Goal: Task Accomplishment & Management: Complete application form

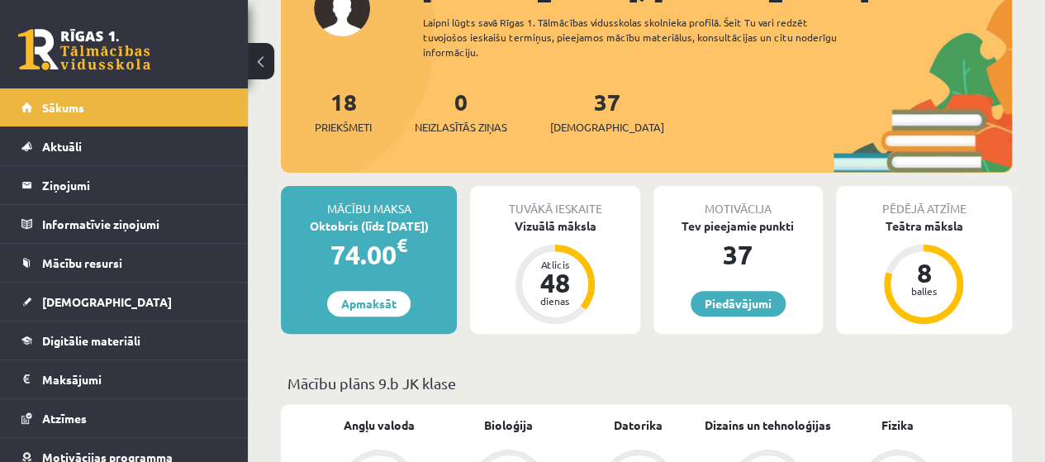
scroll to position [165, 0]
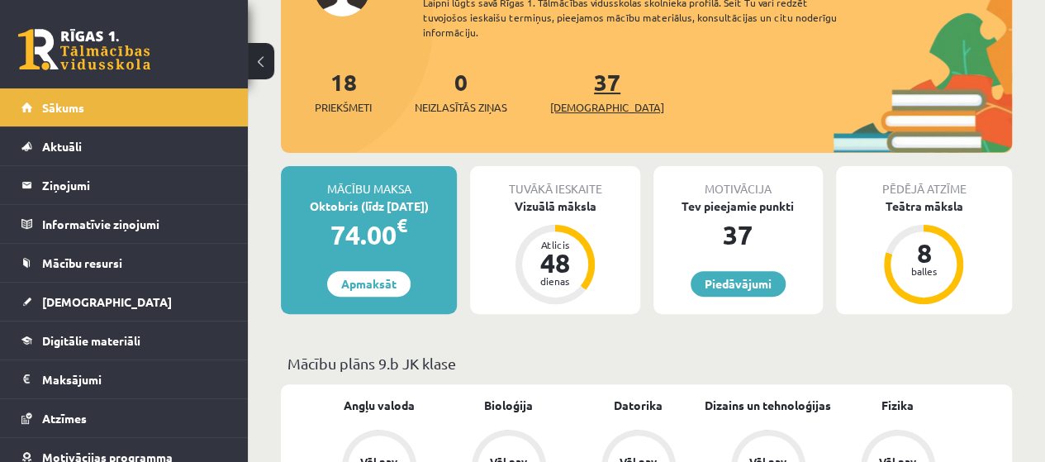
click at [583, 88] on link "37 Ieskaites" at bounding box center [607, 91] width 114 height 49
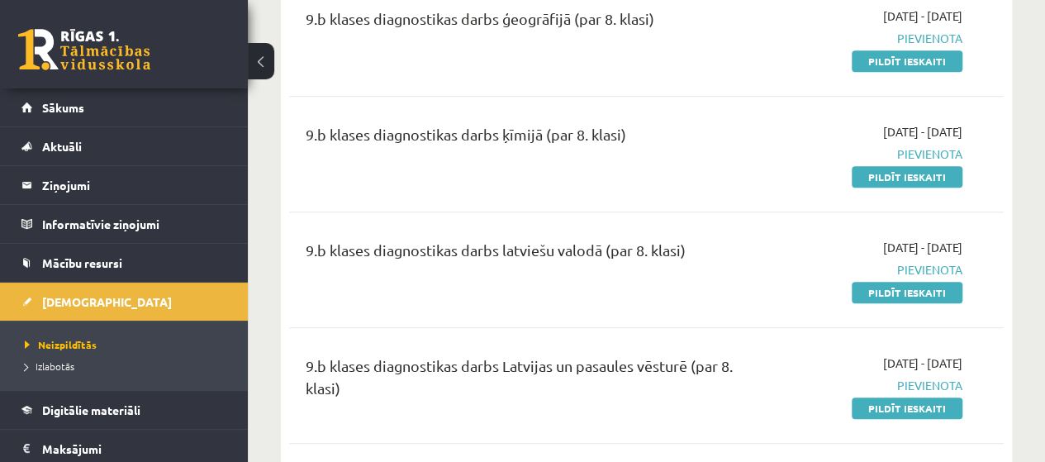
scroll to position [496, 0]
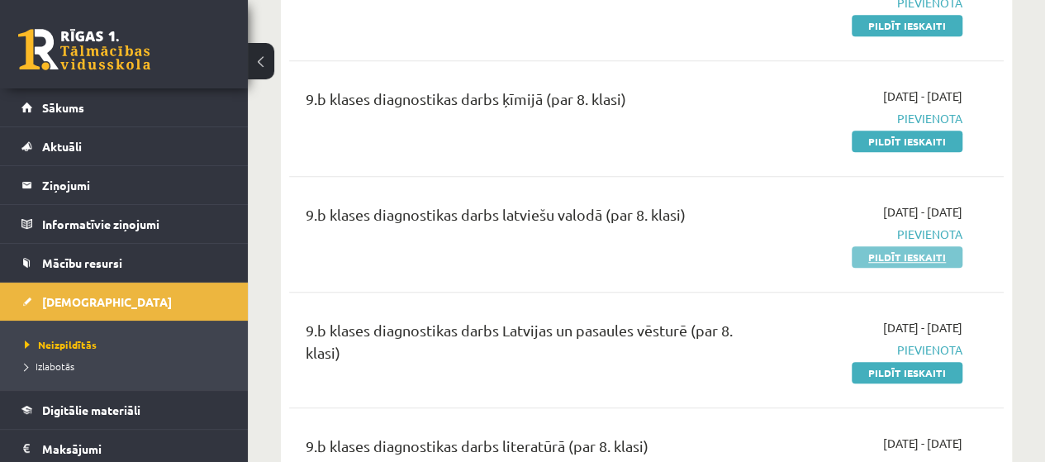
click at [886, 260] on link "Pildīt ieskaiti" at bounding box center [907, 256] width 111 height 21
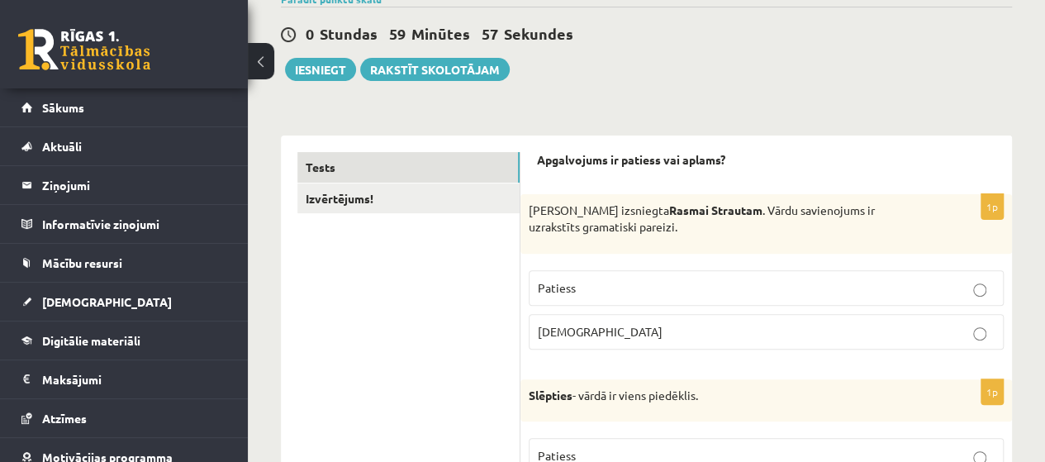
scroll to position [165, 0]
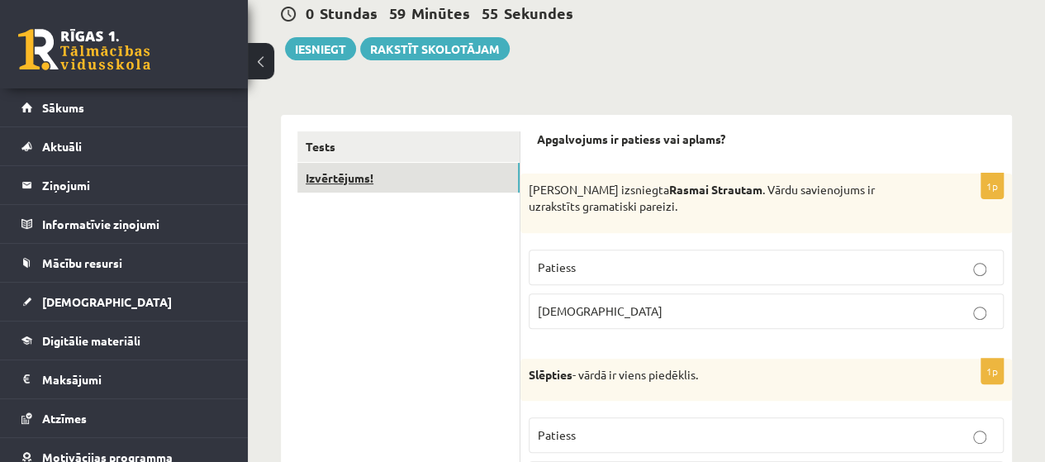
click at [448, 178] on link "Izvērtējums!" at bounding box center [408, 178] width 222 height 31
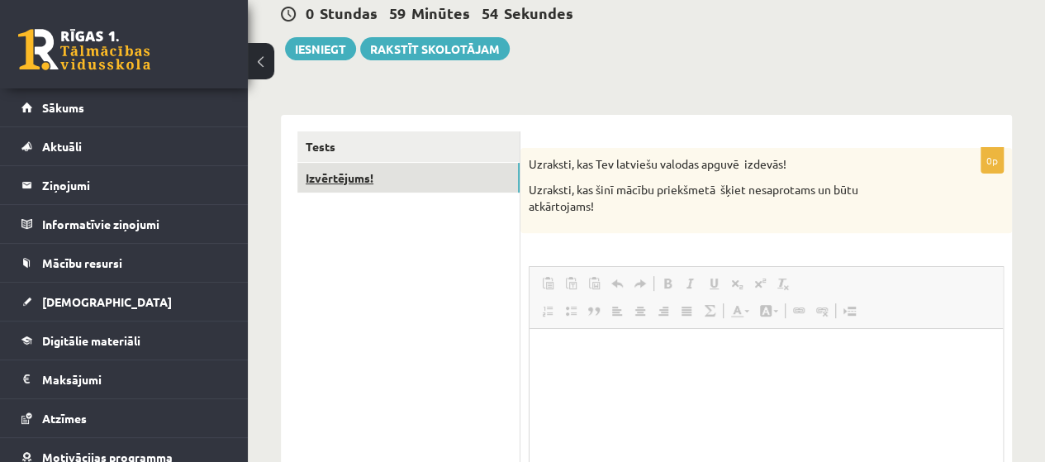
scroll to position [0, 0]
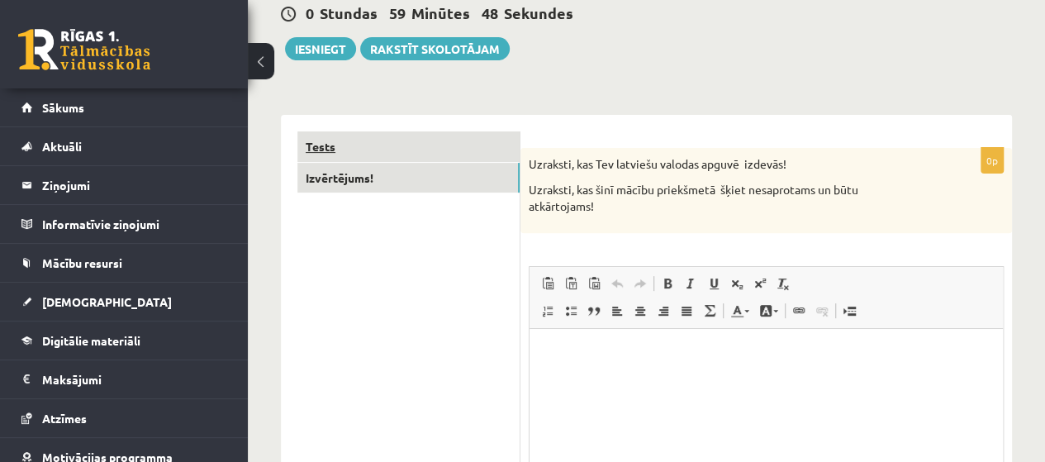
click at [443, 148] on link "Tests" at bounding box center [408, 146] width 222 height 31
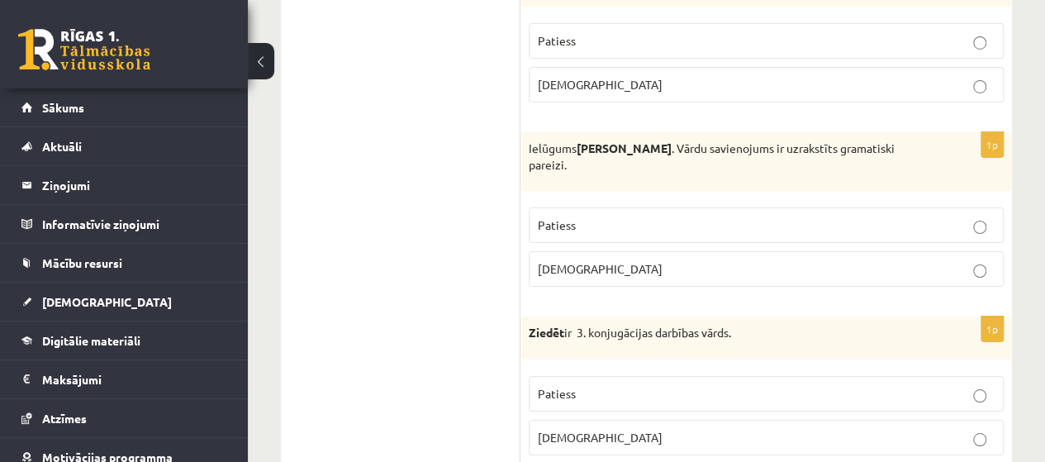
scroll to position [2975, 0]
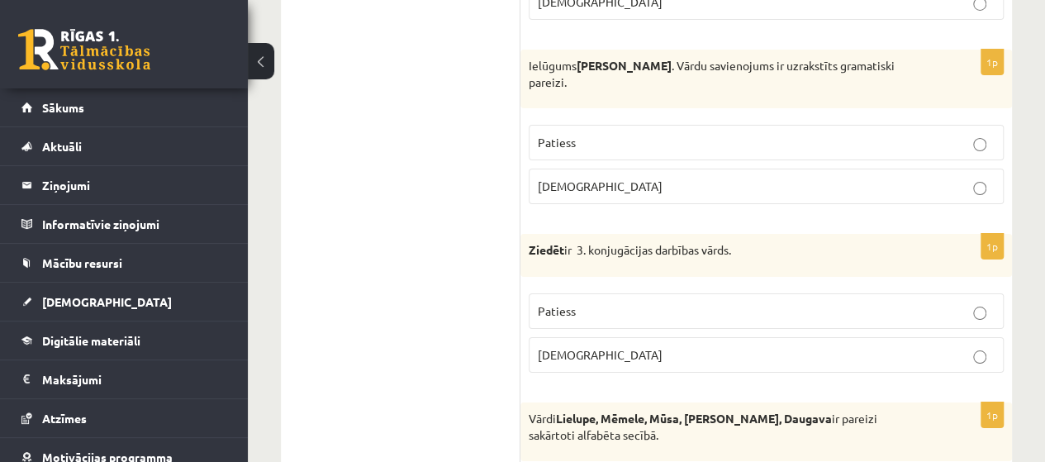
click at [969, 346] on p "Aplams" at bounding box center [766, 354] width 457 height 17
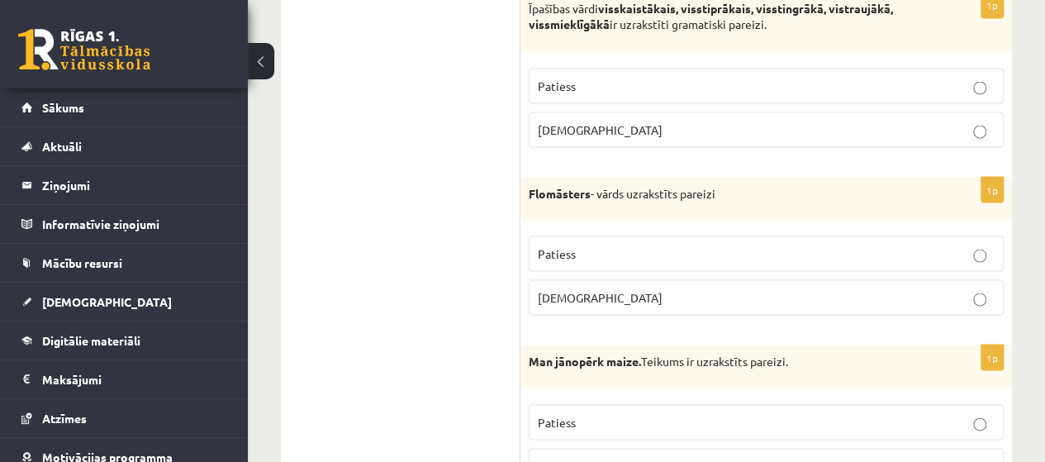
scroll to position [4710, 0]
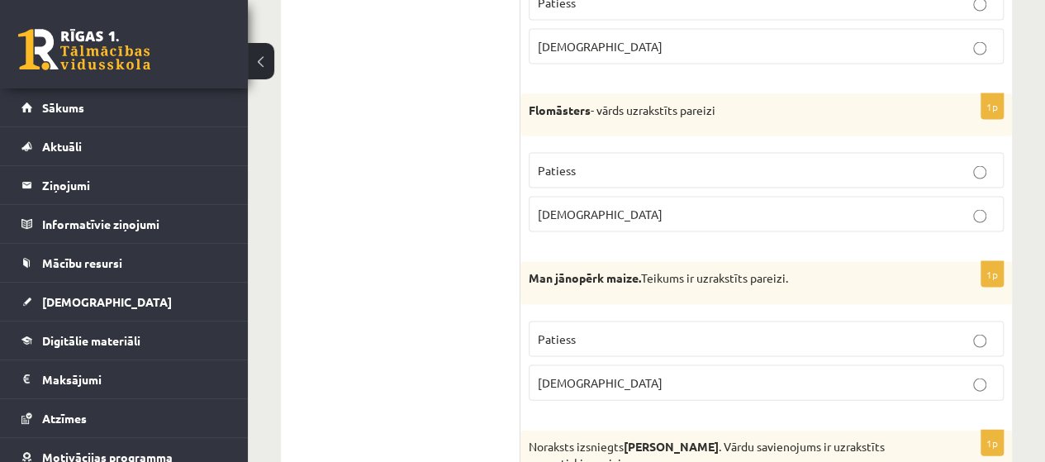
click at [973, 331] on p "Patiess" at bounding box center [766, 339] width 457 height 17
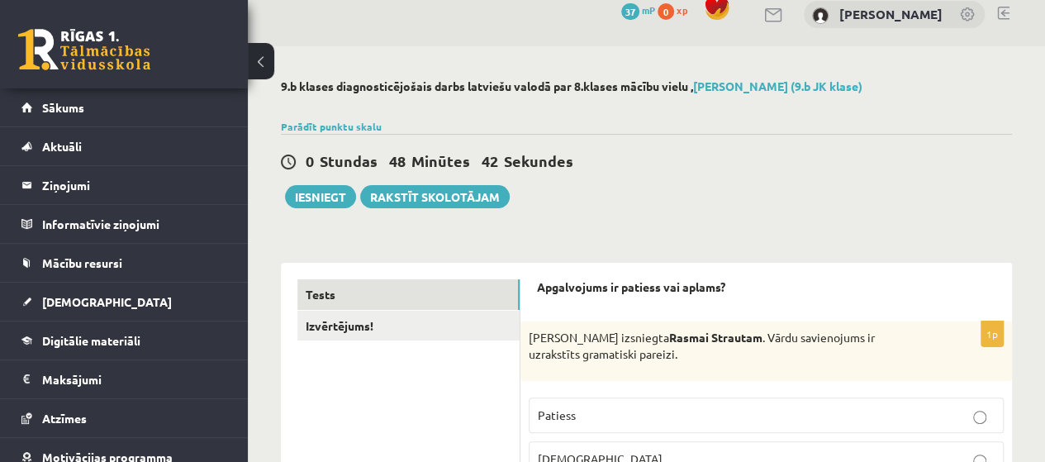
scroll to position [0, 0]
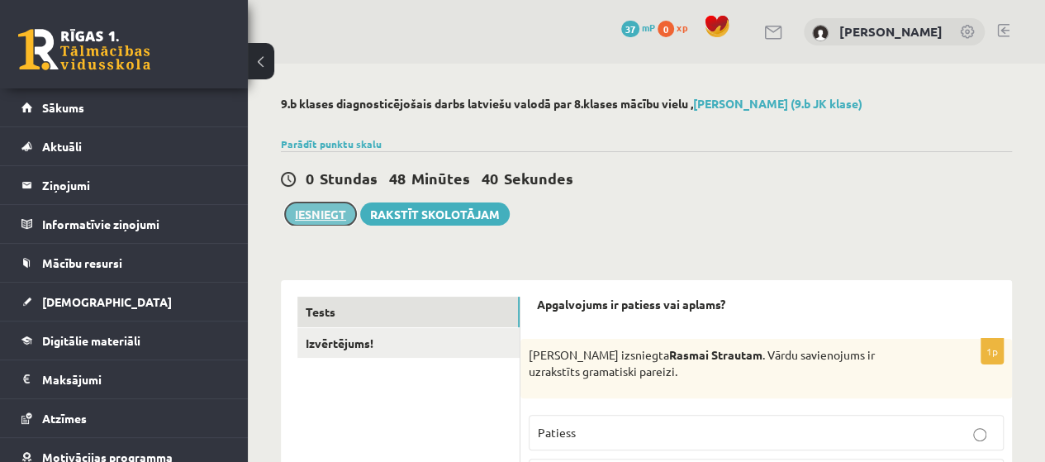
click at [324, 215] on button "Iesniegt" at bounding box center [320, 213] width 71 height 23
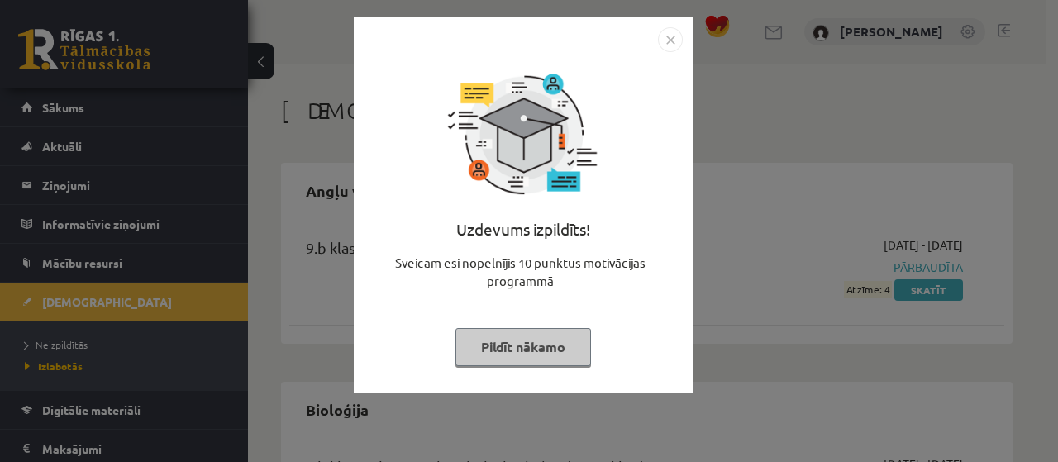
click at [573, 338] on button "Pildīt nākamo" at bounding box center [523, 347] width 136 height 38
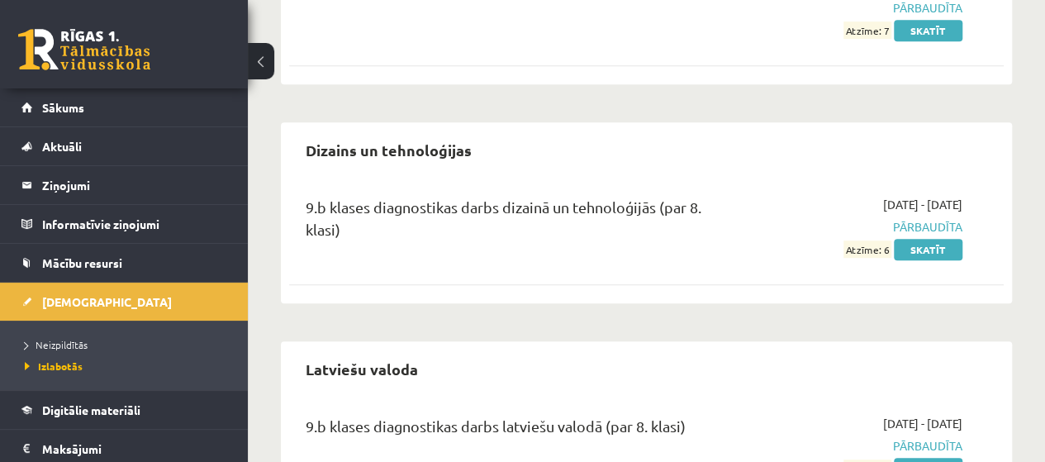
scroll to position [570, 0]
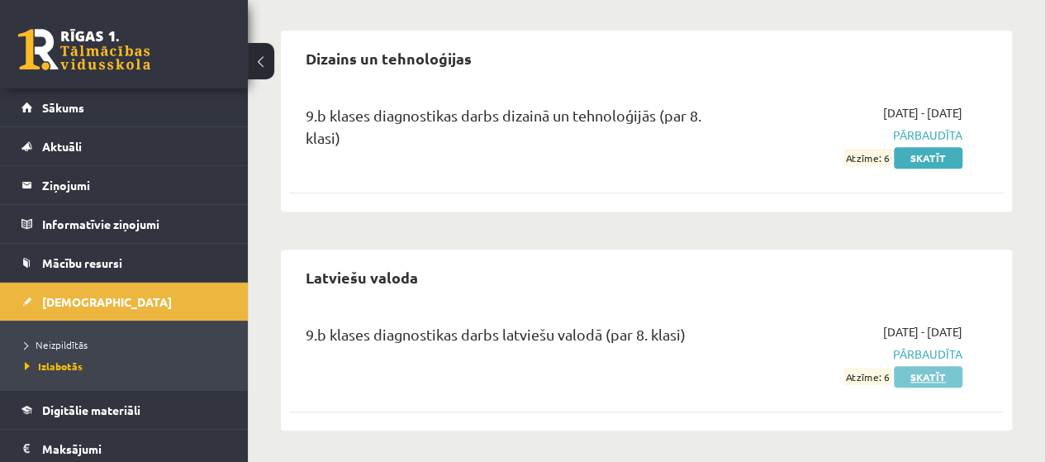
click at [936, 374] on link "Skatīt" at bounding box center [928, 376] width 69 height 21
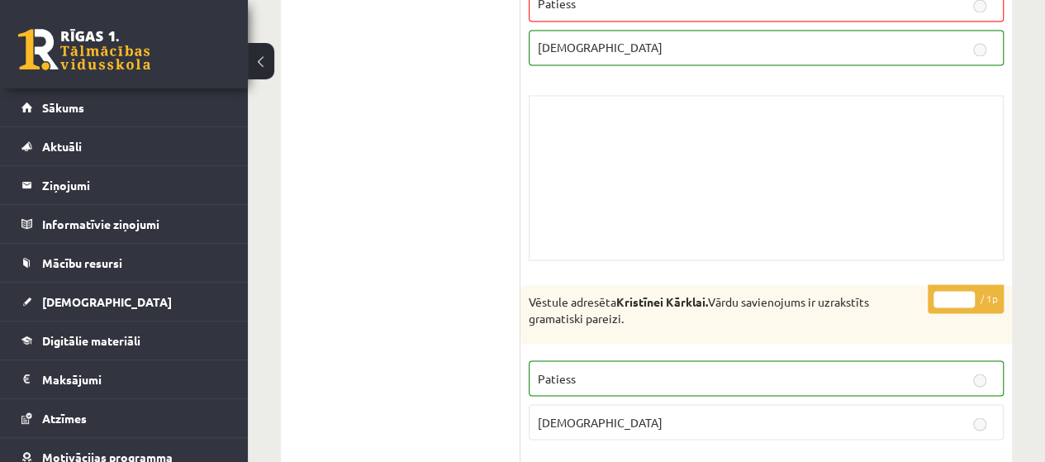
scroll to position [1735, 0]
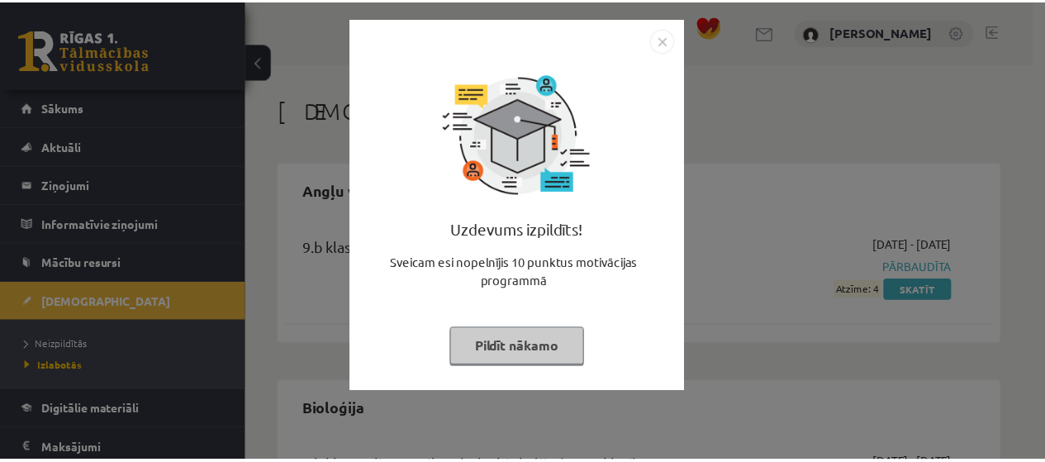
scroll to position [570, 0]
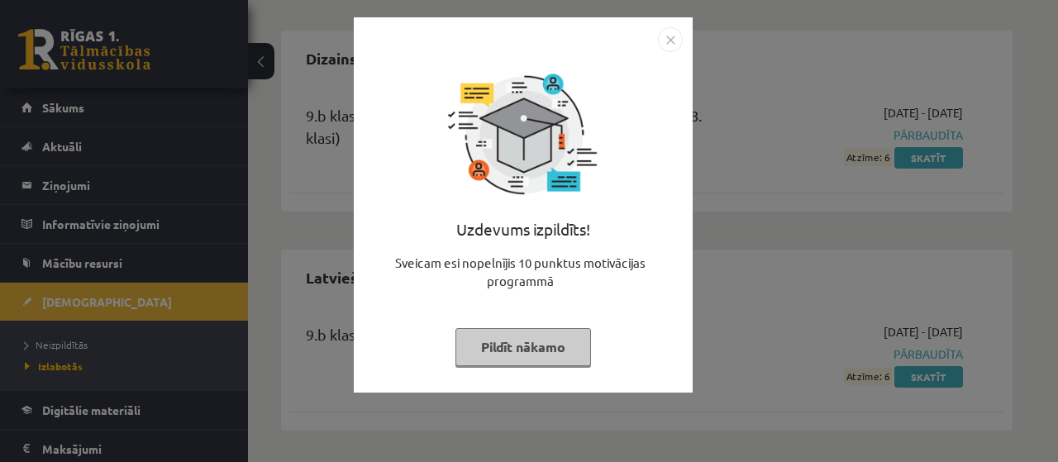
click at [670, 43] on img "Close" at bounding box center [670, 39] width 25 height 25
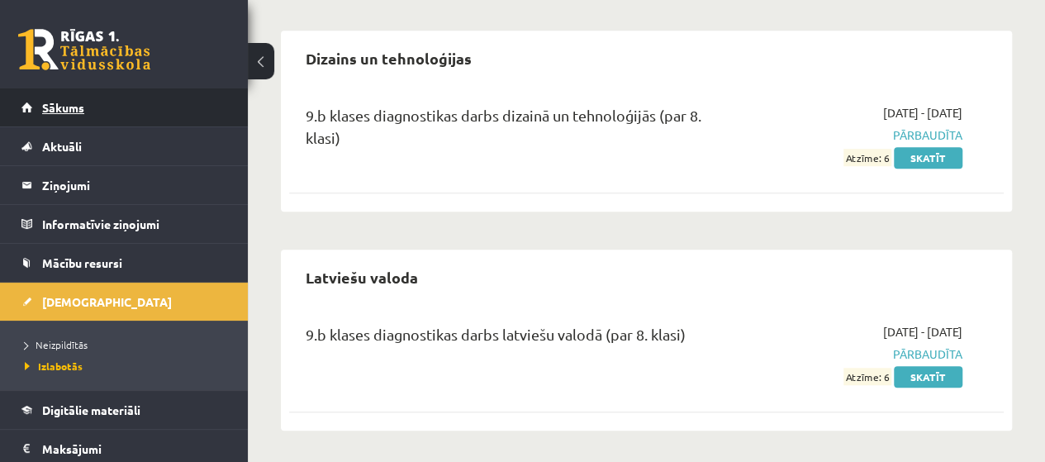
click at [102, 112] on link "Sākums" at bounding box center [124, 107] width 206 height 38
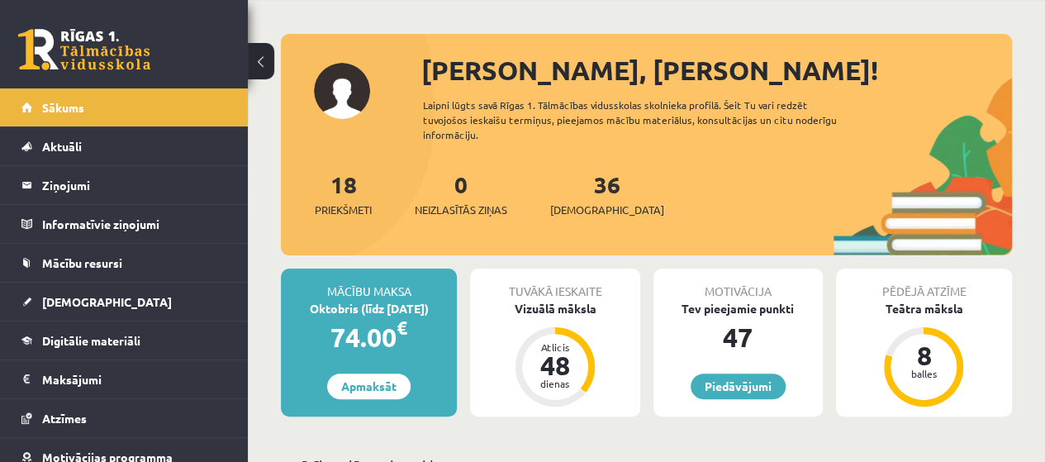
scroll to position [83, 0]
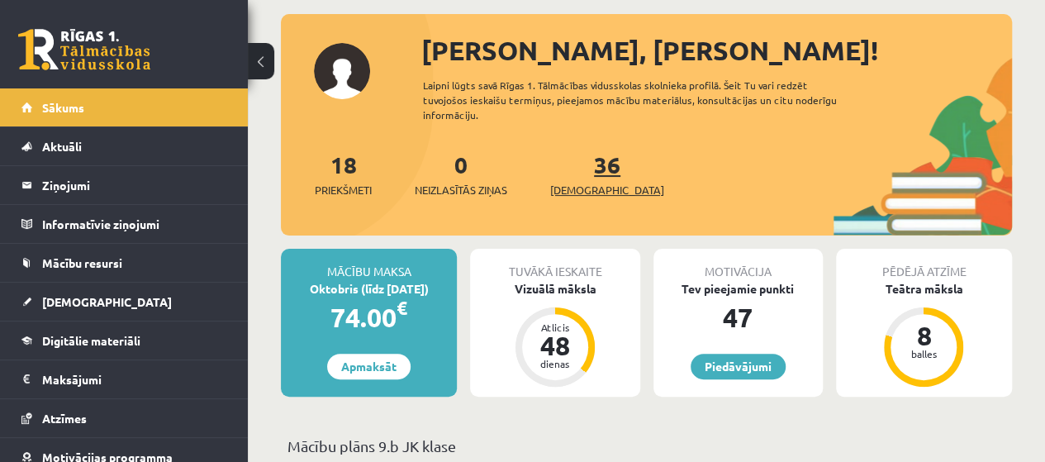
click at [592, 169] on link "36 Ieskaites" at bounding box center [607, 174] width 114 height 49
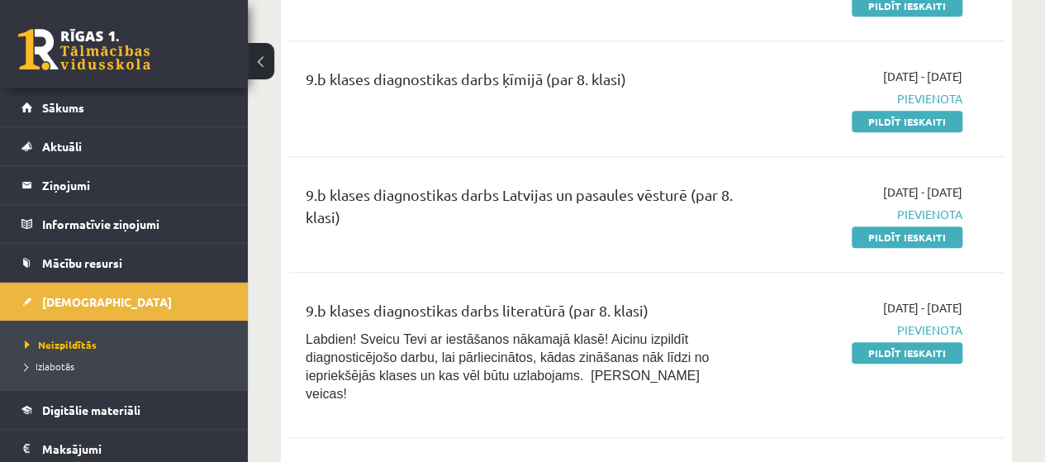
scroll to position [496, 0]
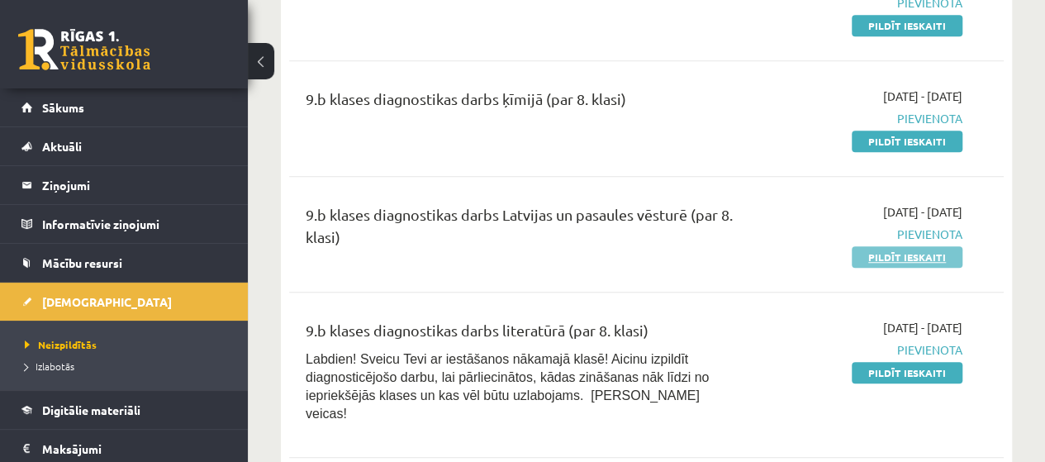
click at [891, 256] on link "Pildīt ieskaiti" at bounding box center [907, 256] width 111 height 21
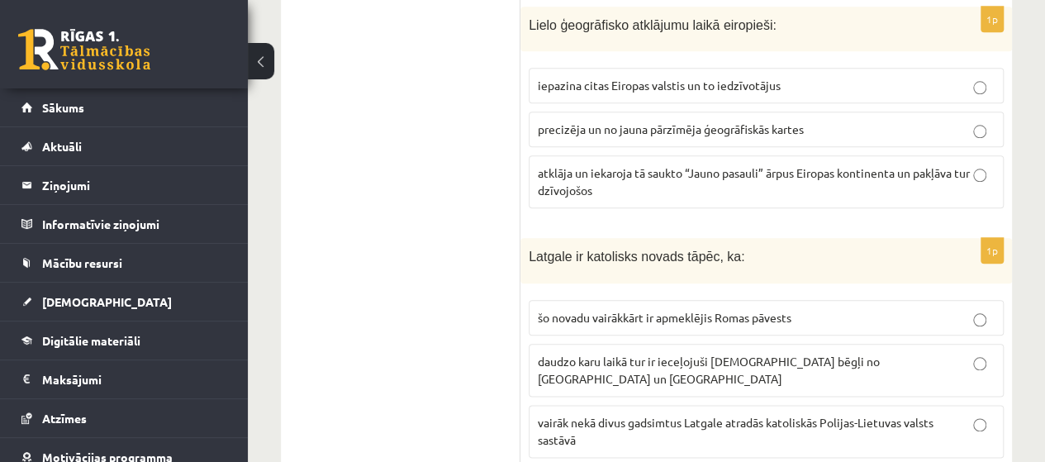
scroll to position [826, 0]
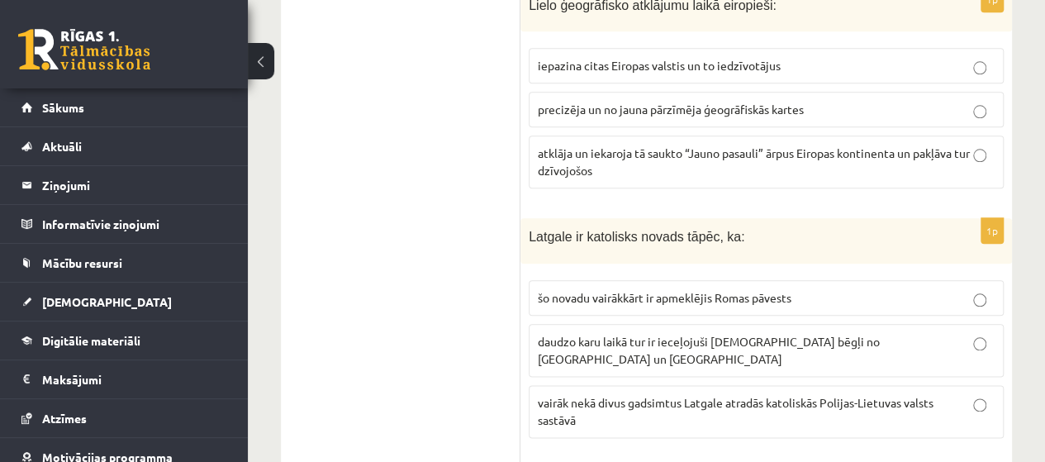
click at [971, 394] on p "vairāk nekā divus gadsimtus Latgale atradās katoliskās Polijas-Lietuvas valsts …" at bounding box center [766, 411] width 457 height 35
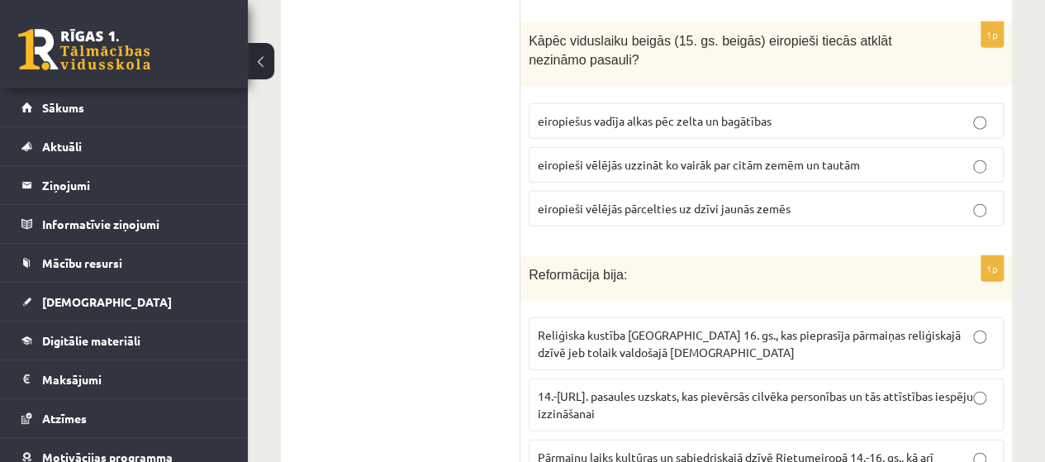
scroll to position [2066, 0]
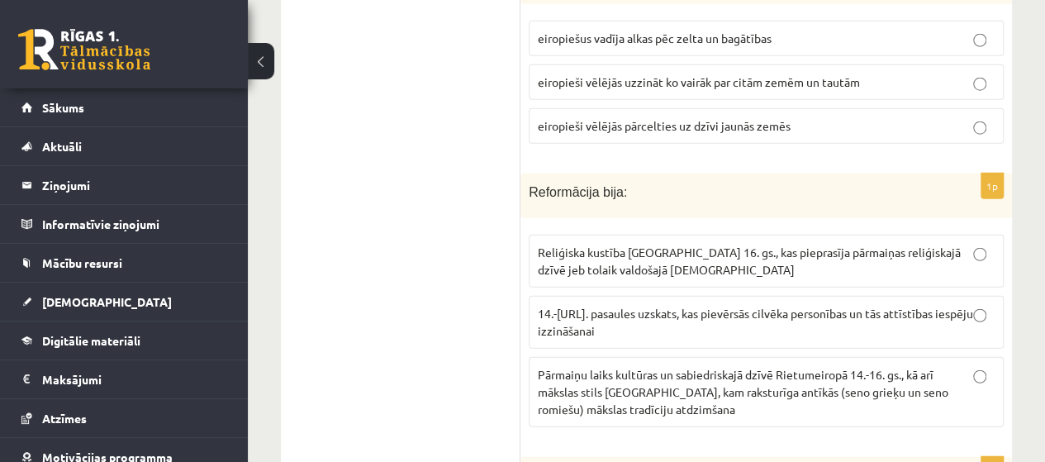
click at [979, 366] on p "Pārmaiņu laiks kultūras un sabiedriskajā dzīvē Rietumeiropā 14.-16. gs., kā arī…" at bounding box center [766, 392] width 457 height 52
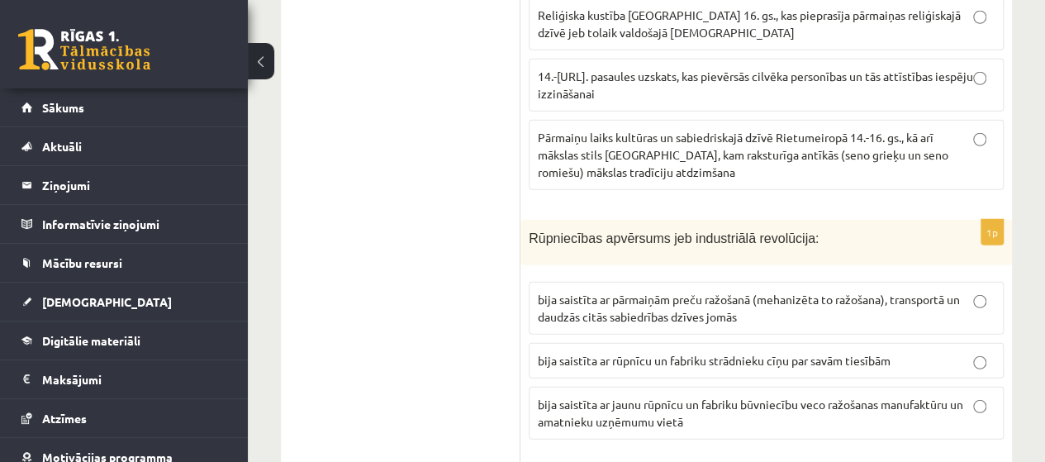
scroll to position [2314, 0]
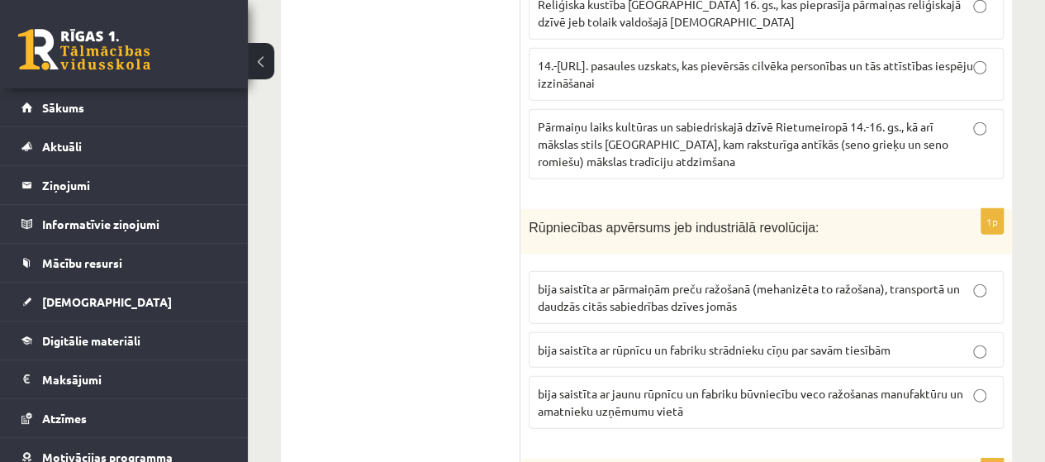
click at [969, 271] on label "bija saistīta ar pārmaiņām preču ražošanā (mehanizēta to ražošana), transportā …" at bounding box center [766, 297] width 475 height 53
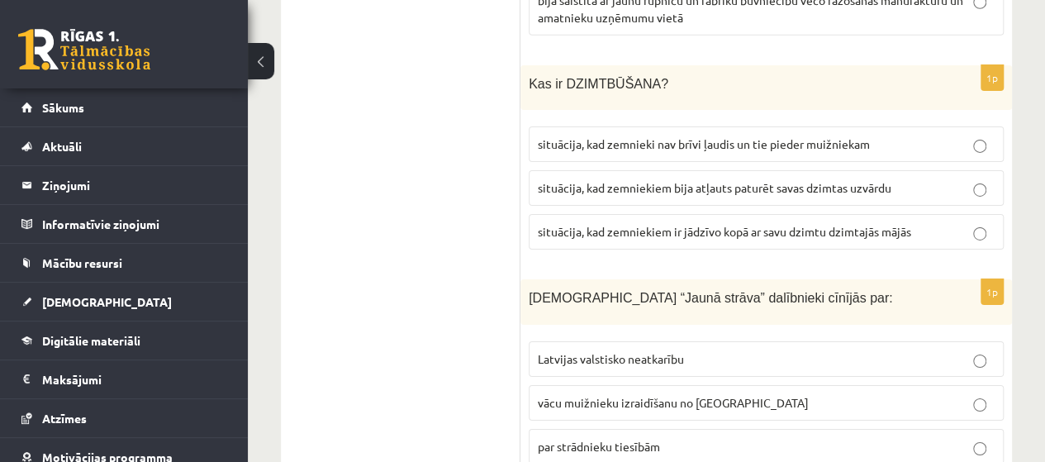
scroll to position [2727, 0]
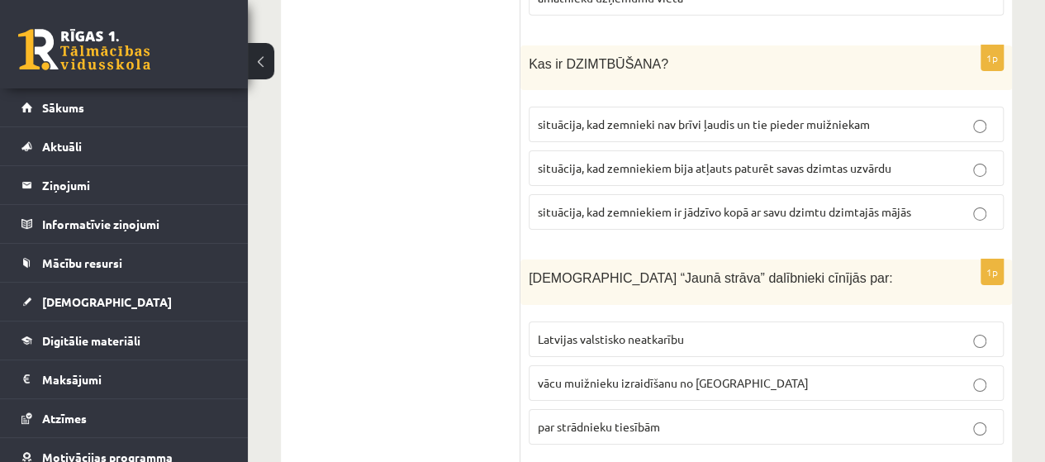
click at [973, 331] on p "Latvijas valstisko neatkarību" at bounding box center [766, 339] width 457 height 17
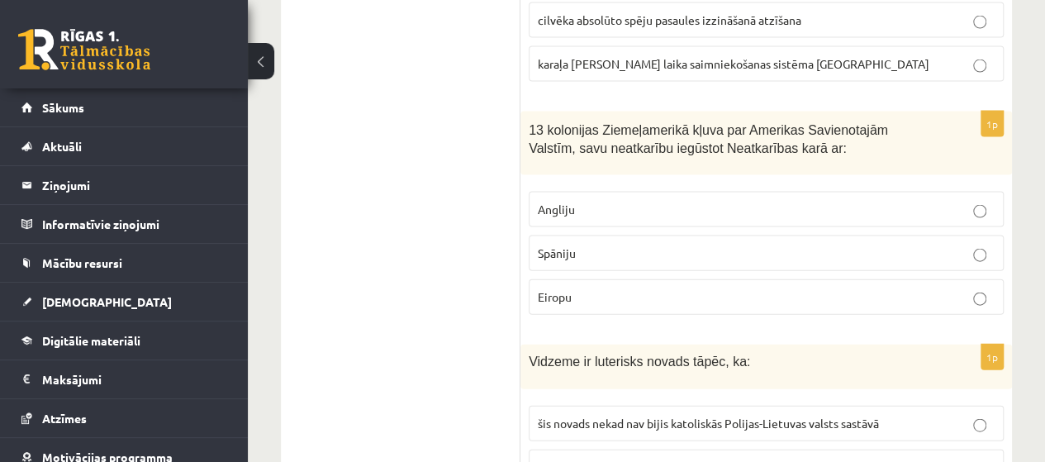
scroll to position [4875, 0]
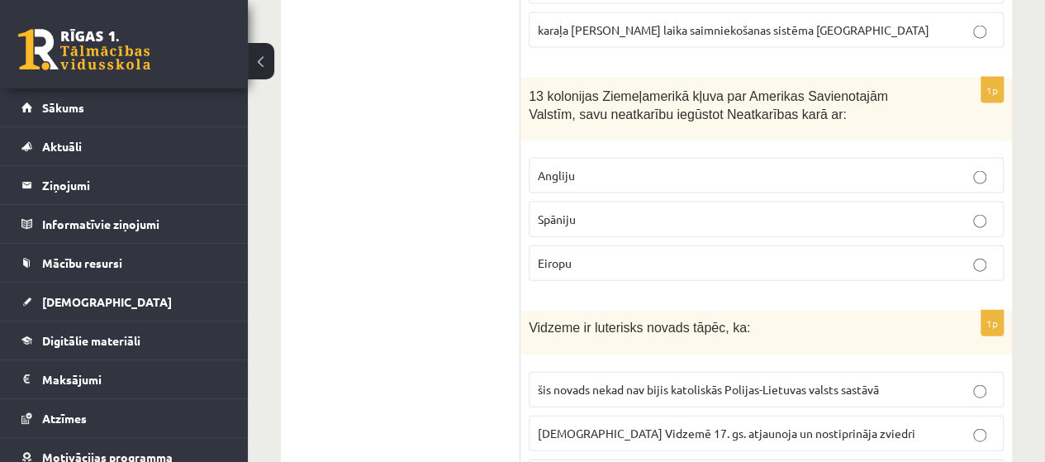
click at [984, 425] on p "luterānismu Vidzemē 17. gs. atjaunoja un nostiprināja zviedri" at bounding box center [766, 433] width 457 height 17
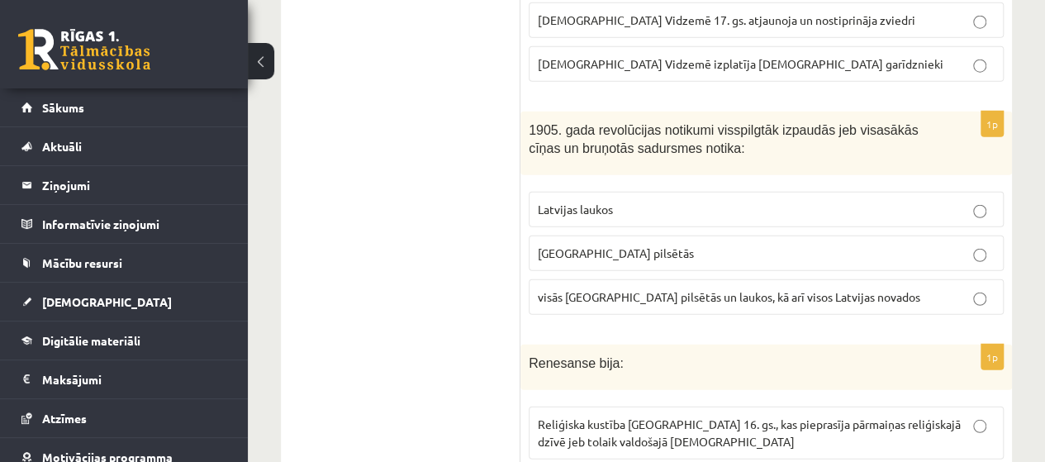
scroll to position [5371, 0]
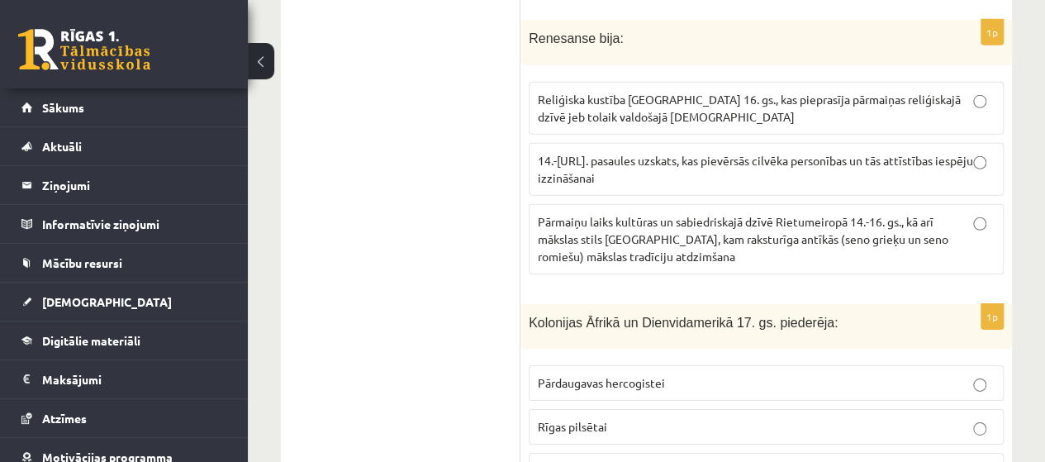
scroll to position [5619, 0]
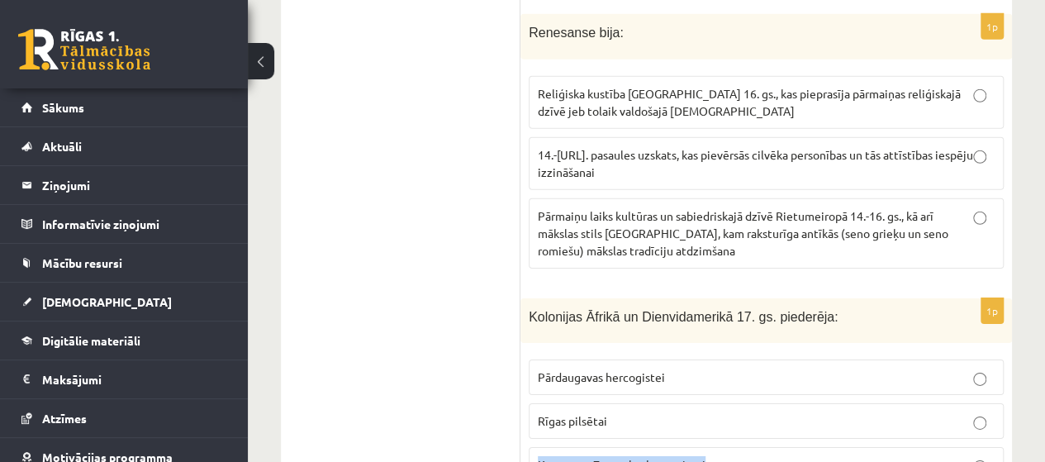
click at [983, 447] on label "Kurzemes-Zemgales hercogistei" at bounding box center [766, 465] width 475 height 36
click at [959, 355] on div "1p Kolonijas Āfrikā un Dienvidamerikā 17. gs. piederēja: Pārdaugavas hercogiste…" at bounding box center [767, 397] width 492 height 198
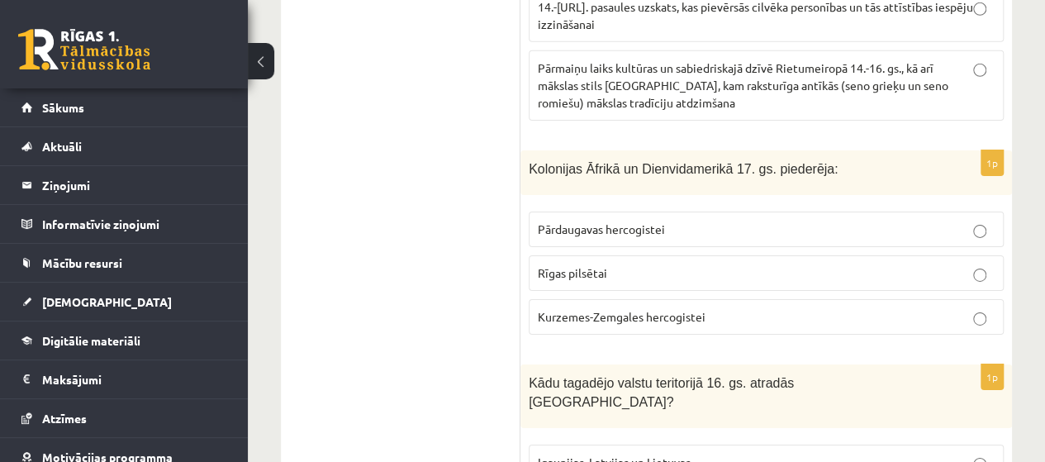
scroll to position [5784, 0]
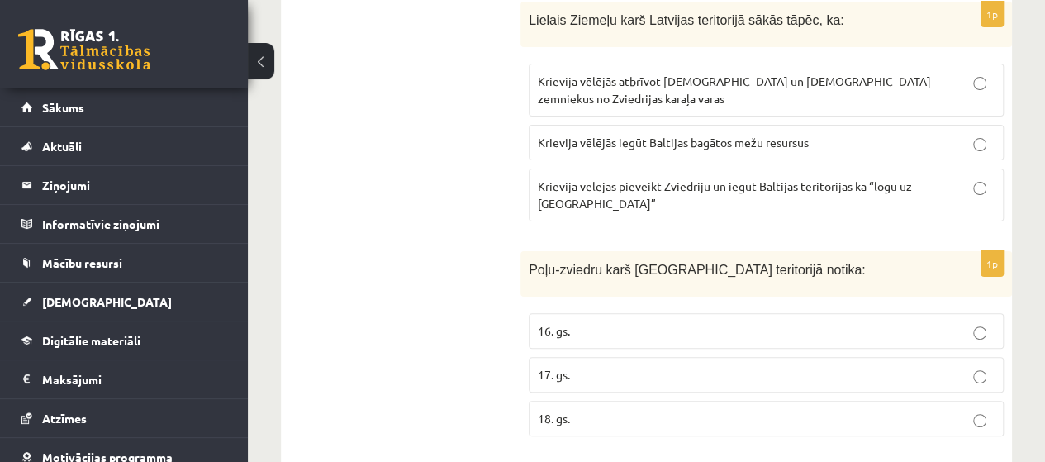
scroll to position [6445, 0]
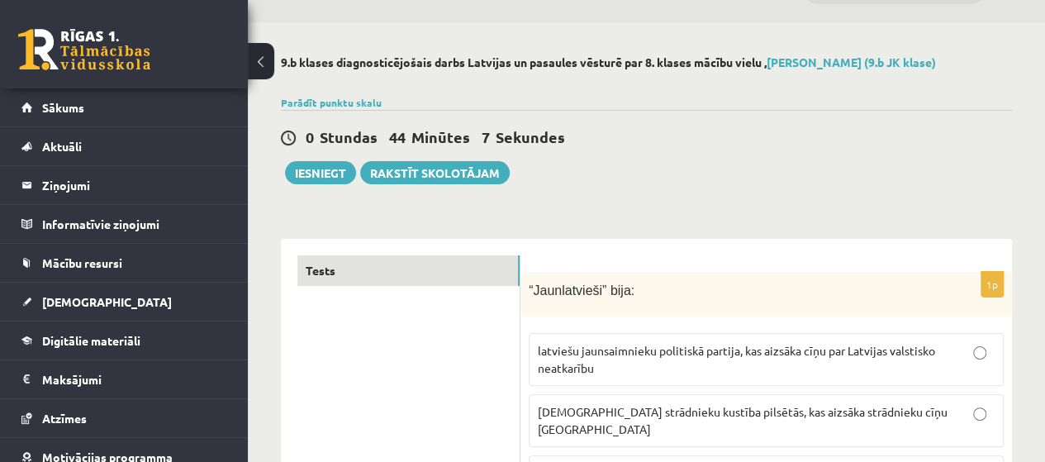
scroll to position [0, 0]
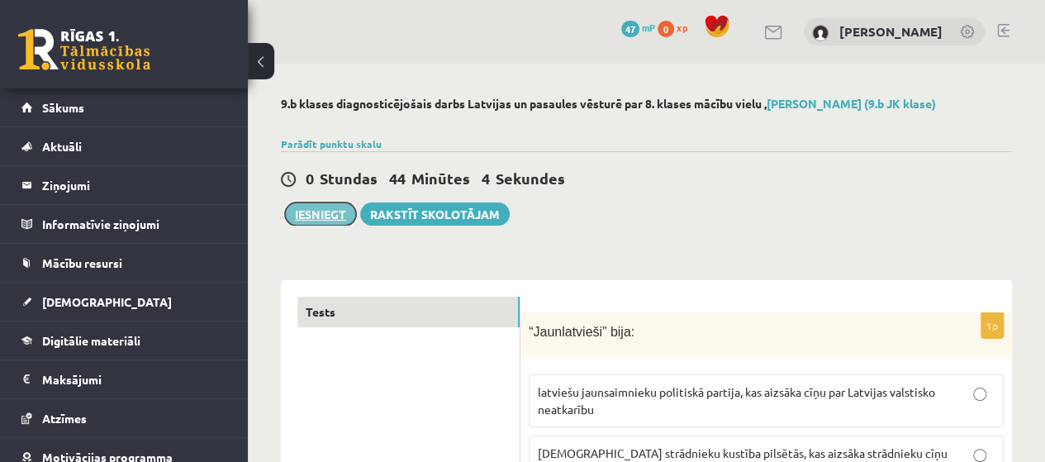
click at [335, 205] on button "Iesniegt" at bounding box center [320, 213] width 71 height 23
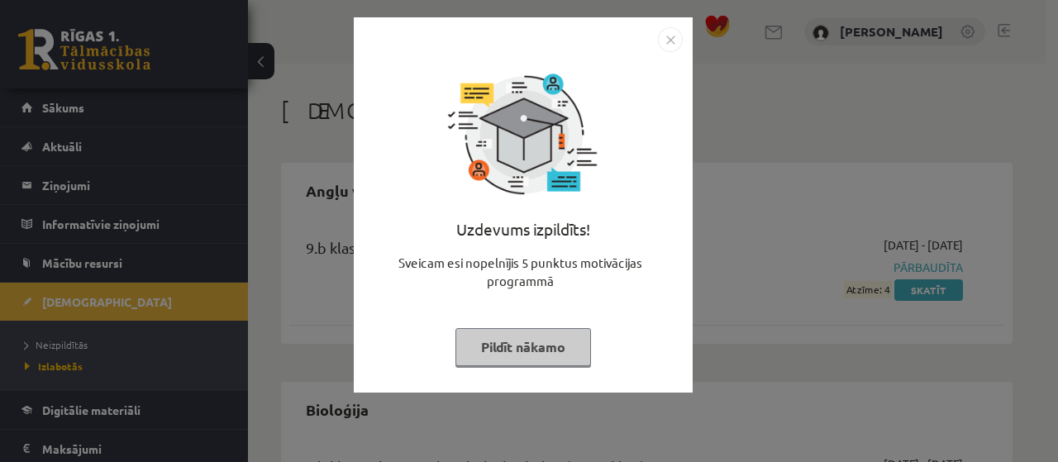
click at [560, 352] on button "Pildīt nākamo" at bounding box center [523, 347] width 136 height 38
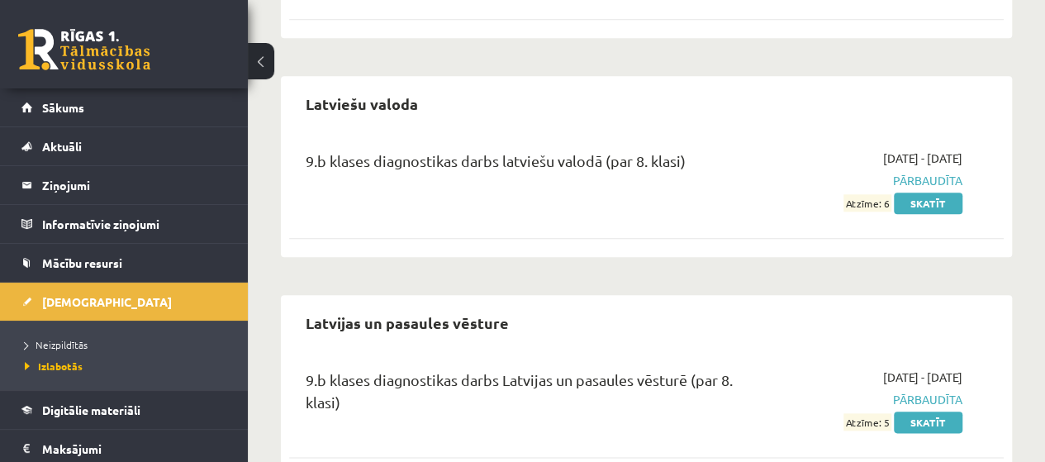
scroll to position [788, 0]
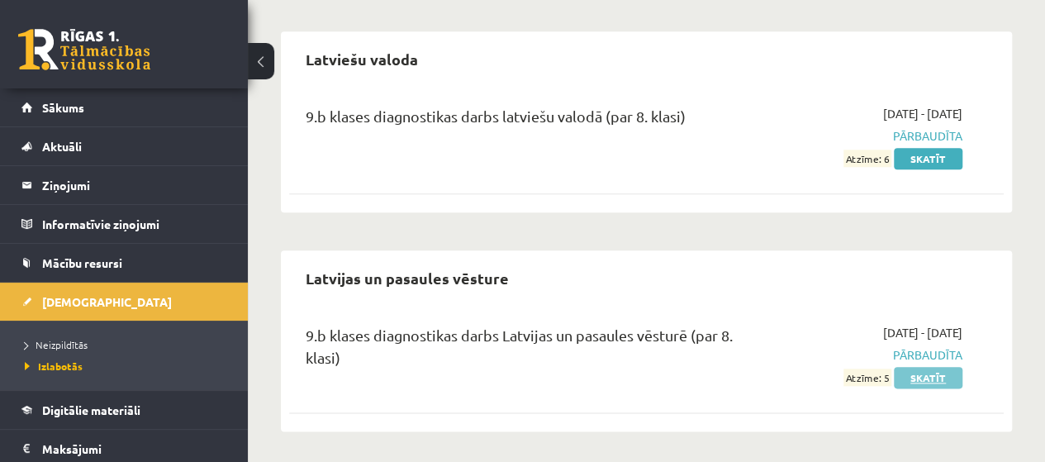
click at [917, 376] on link "Skatīt" at bounding box center [928, 377] width 69 height 21
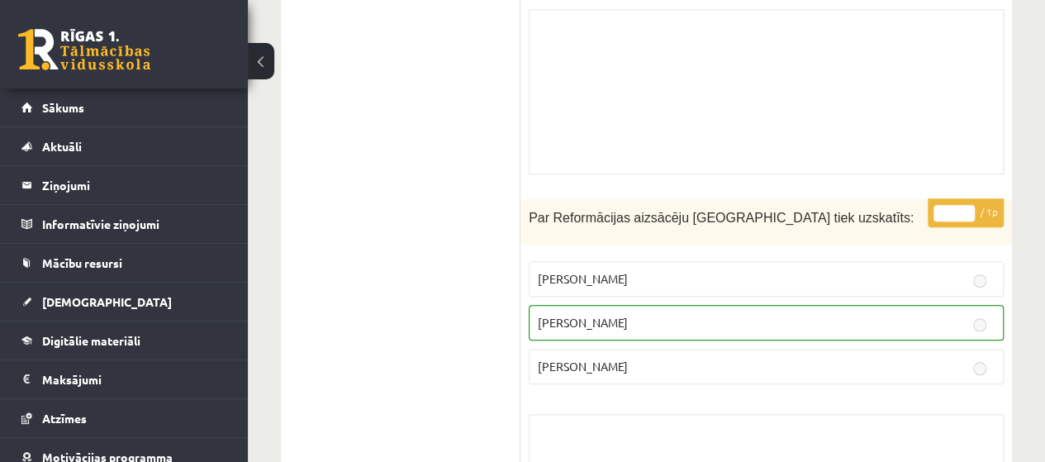
scroll to position [6941, 0]
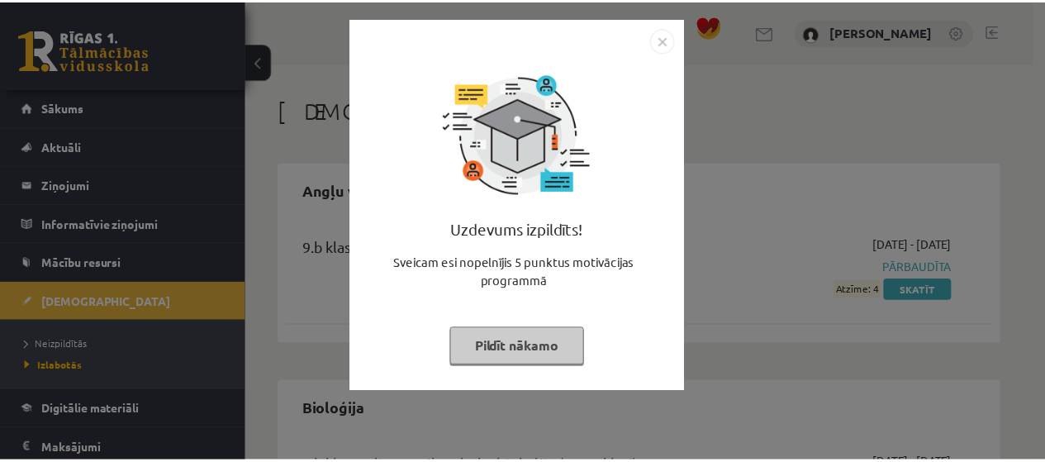
scroll to position [788, 0]
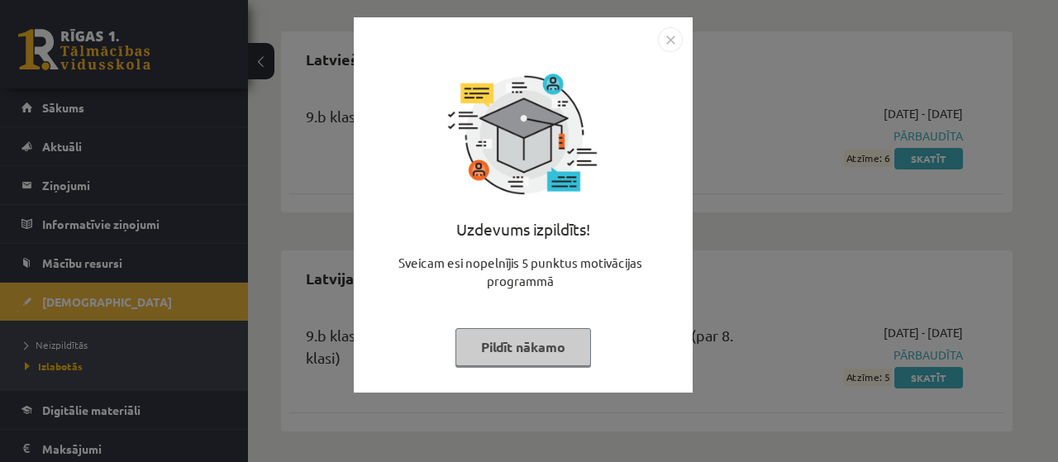
click at [663, 39] on img "Close" at bounding box center [670, 39] width 25 height 25
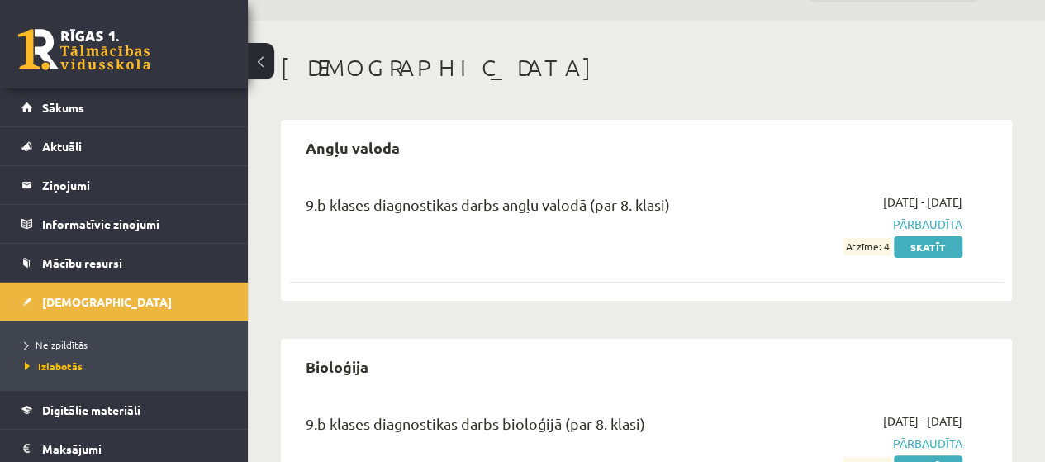
scroll to position [0, 0]
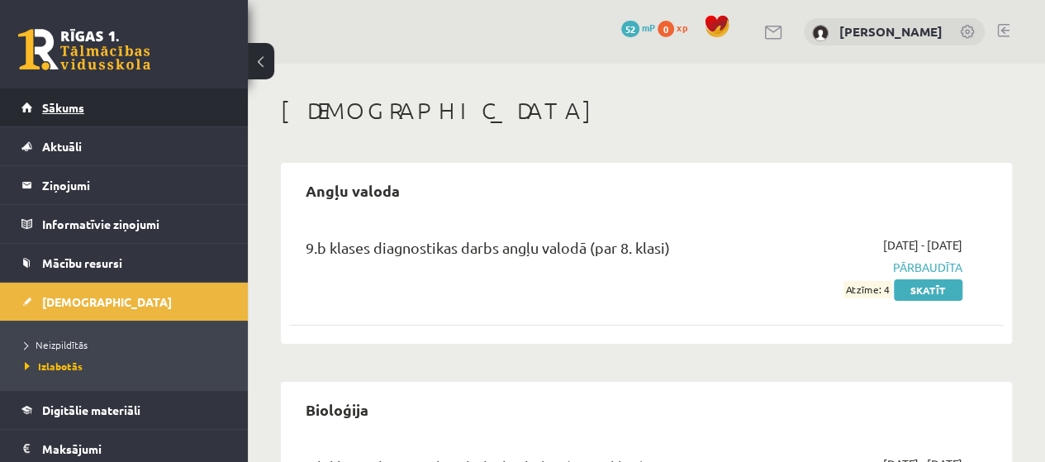
click at [168, 95] on link "Sākums" at bounding box center [124, 107] width 206 height 38
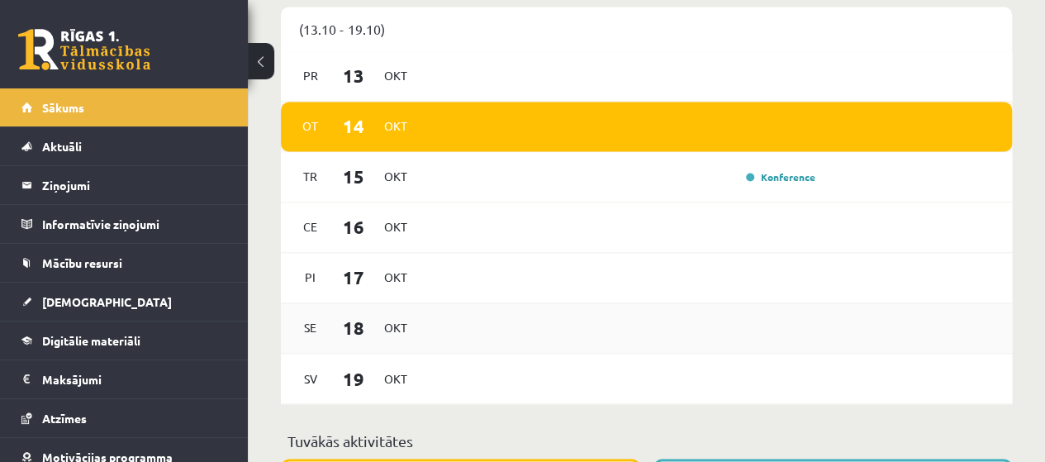
scroll to position [1157, 0]
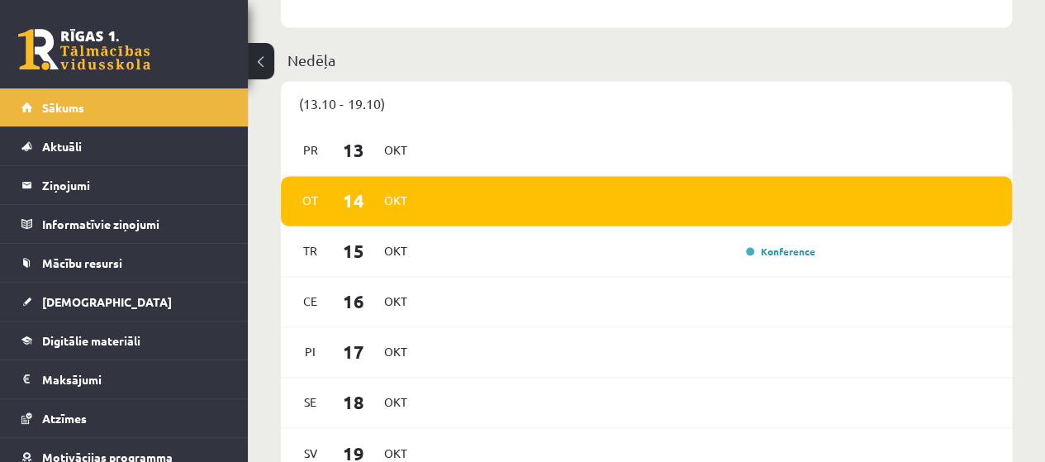
click at [405, 99] on div "(13.10 - 19.10)" at bounding box center [646, 103] width 731 height 45
click at [620, 255] on div "Konference" at bounding box center [624, 251] width 396 height 18
click at [760, 255] on link "Konference" at bounding box center [780, 251] width 69 height 13
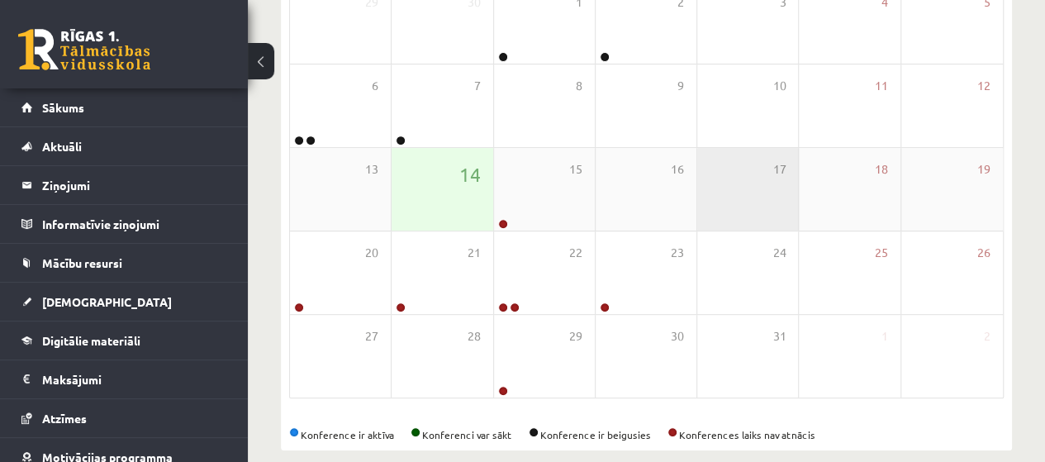
scroll to position [326, 0]
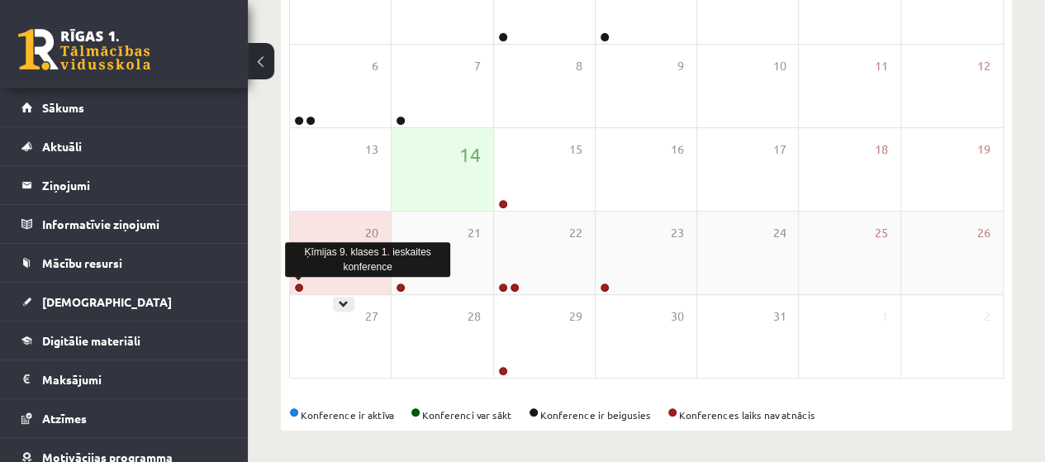
click at [299, 285] on link at bounding box center [299, 288] width 10 height 10
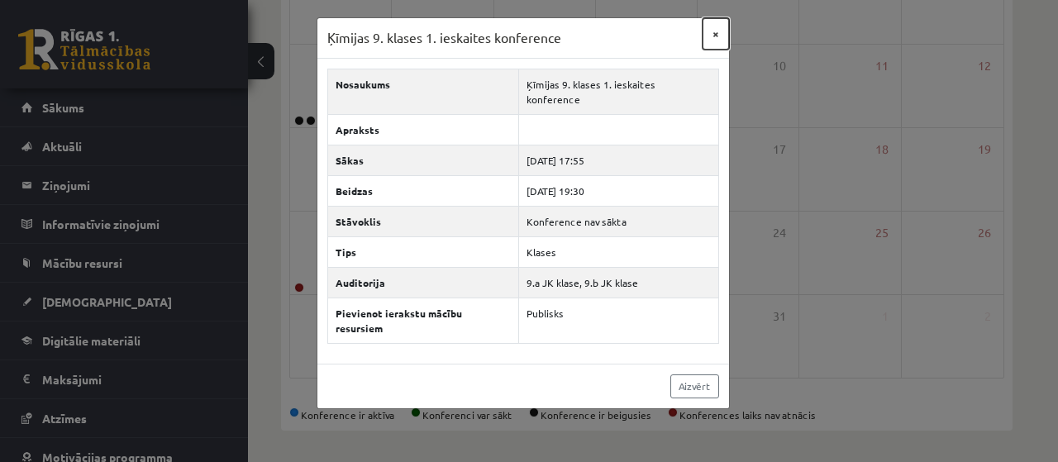
click at [712, 34] on button "×" at bounding box center [715, 33] width 26 height 31
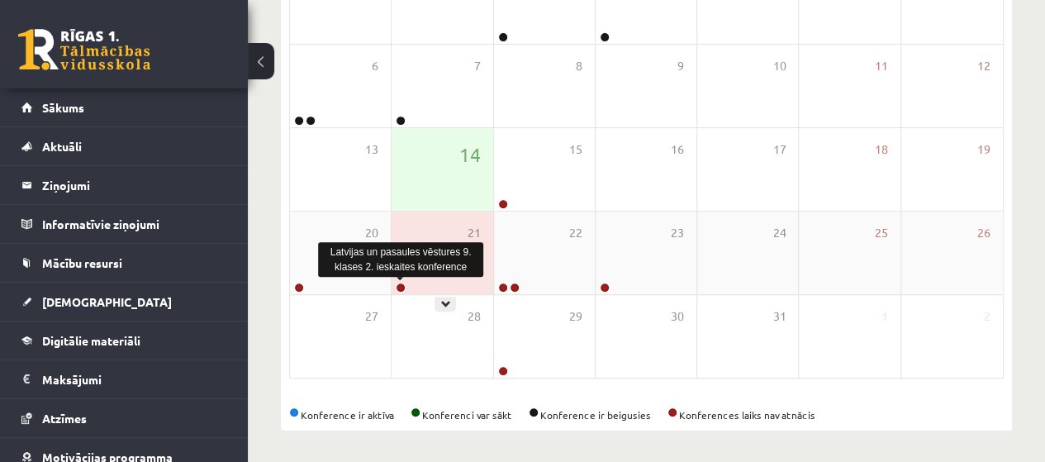
click at [402, 285] on link at bounding box center [401, 288] width 10 height 10
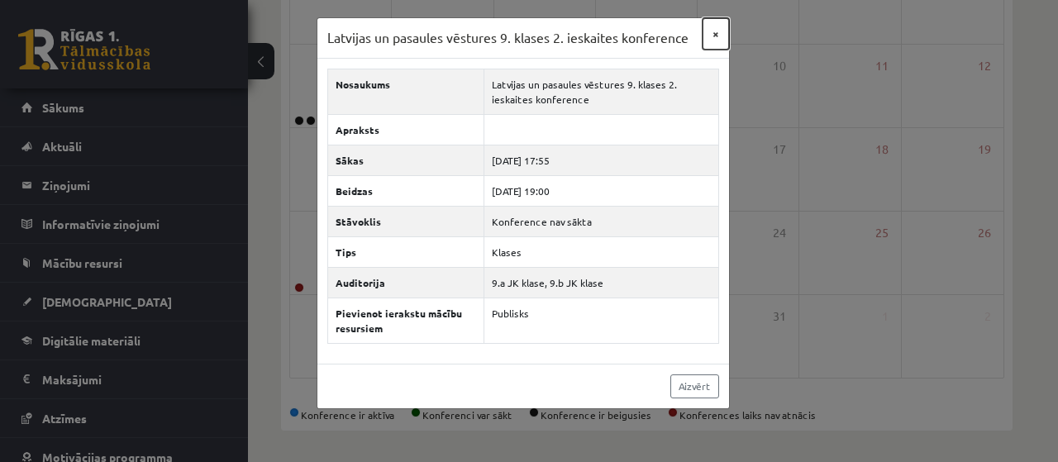
click at [714, 33] on button "×" at bounding box center [715, 33] width 26 height 31
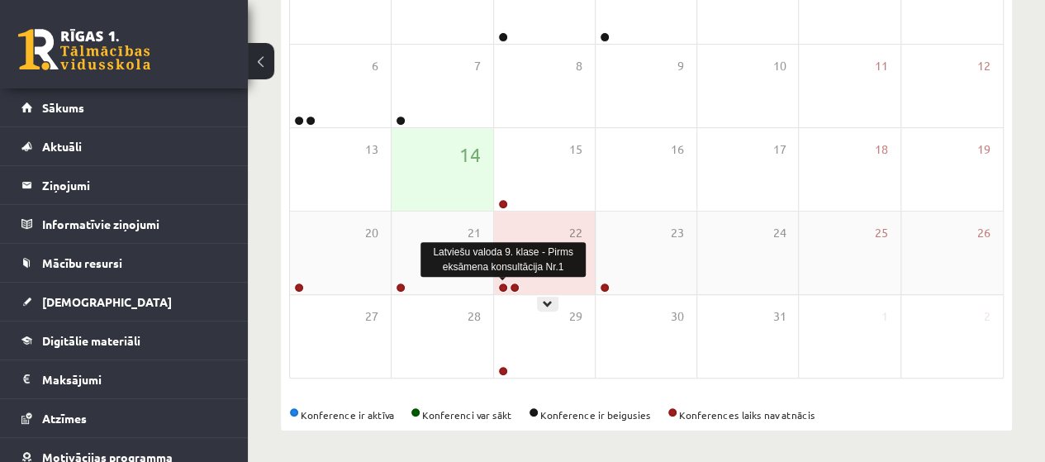
click at [500, 283] on link at bounding box center [503, 288] width 10 height 10
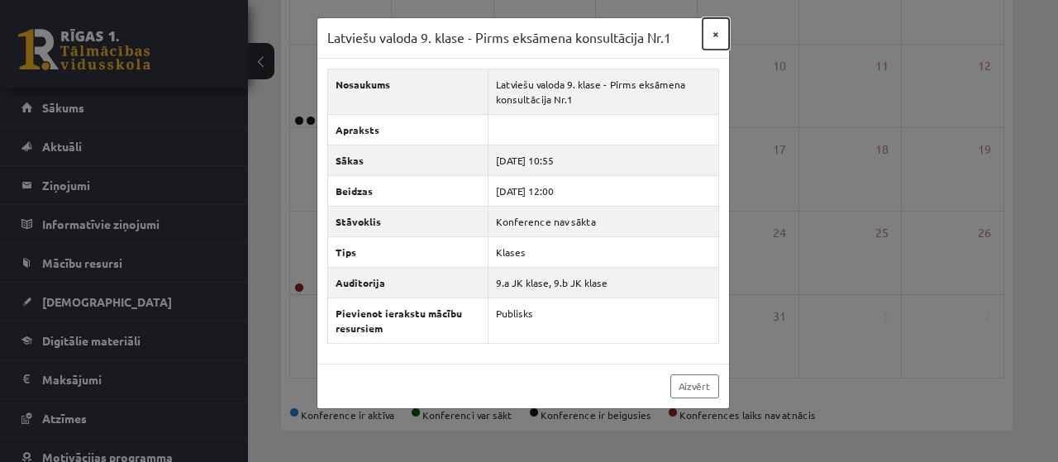
click at [721, 38] on button "×" at bounding box center [715, 33] width 26 height 31
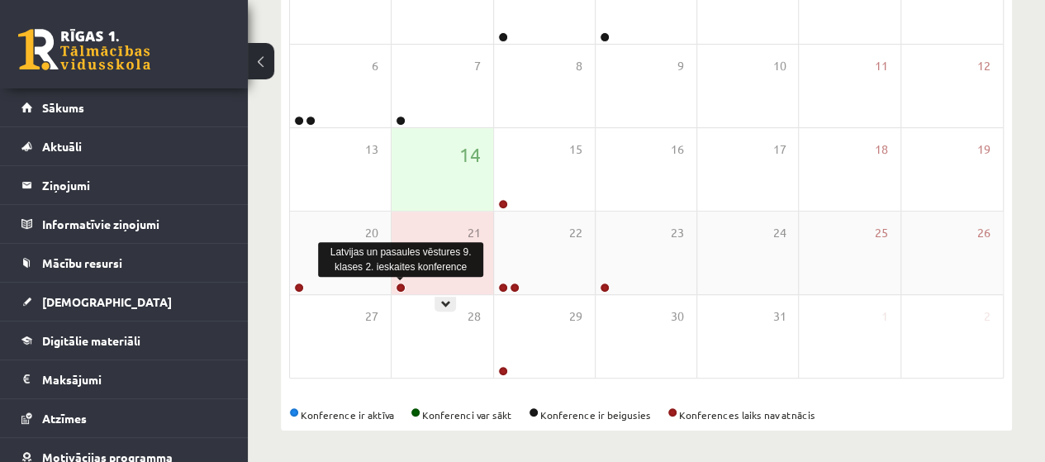
click at [402, 283] on link at bounding box center [401, 288] width 10 height 10
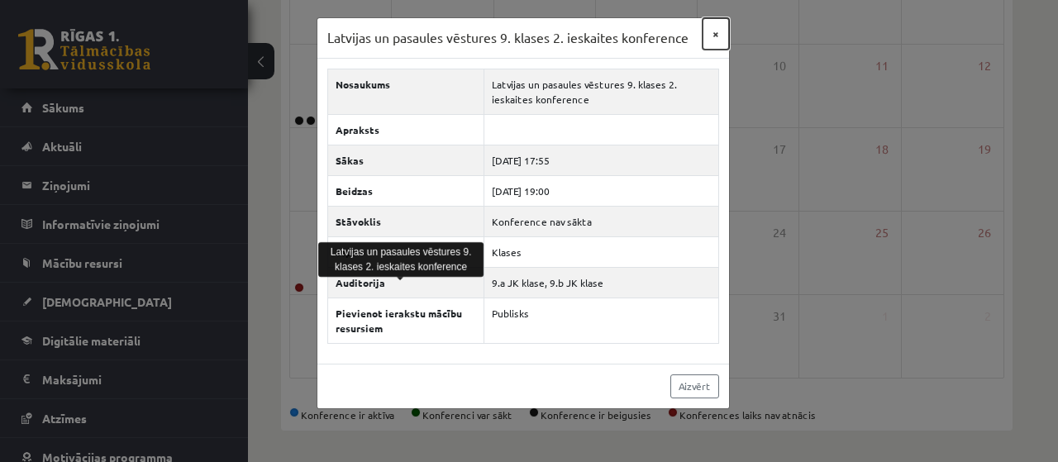
click at [717, 28] on button "×" at bounding box center [715, 33] width 26 height 31
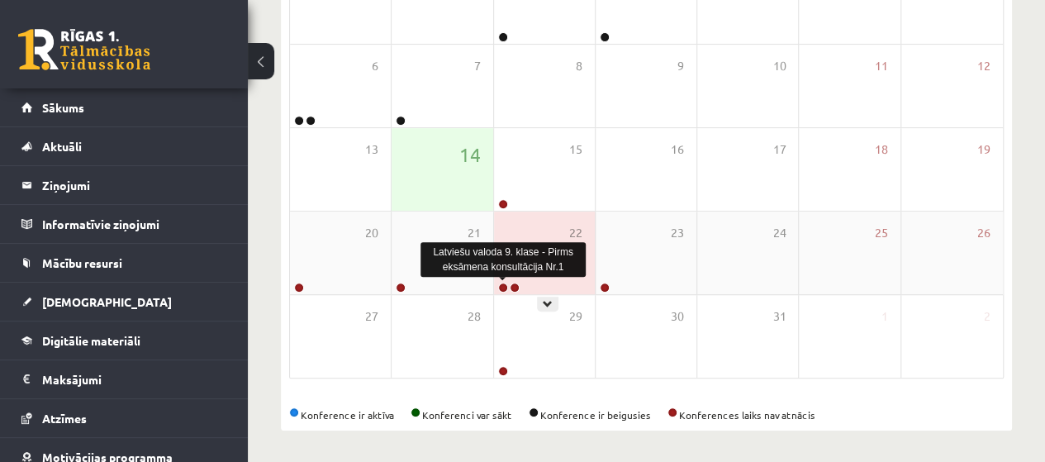
click at [500, 285] on link at bounding box center [503, 288] width 10 height 10
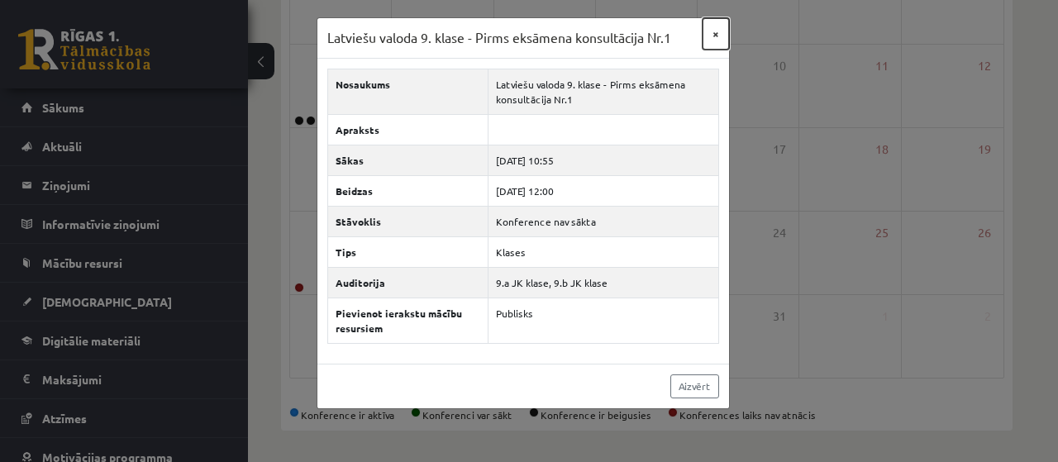
click at [719, 31] on button "×" at bounding box center [715, 33] width 26 height 31
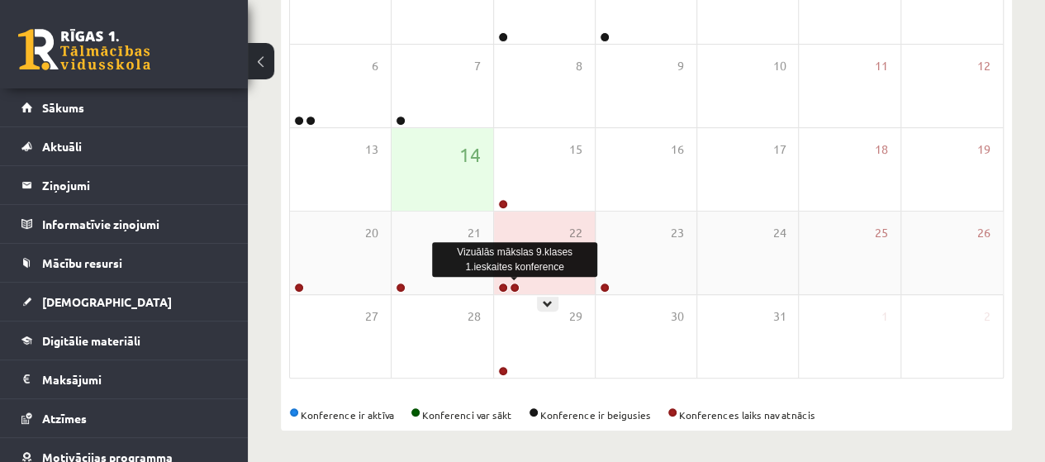
click at [517, 287] on link at bounding box center [515, 288] width 10 height 10
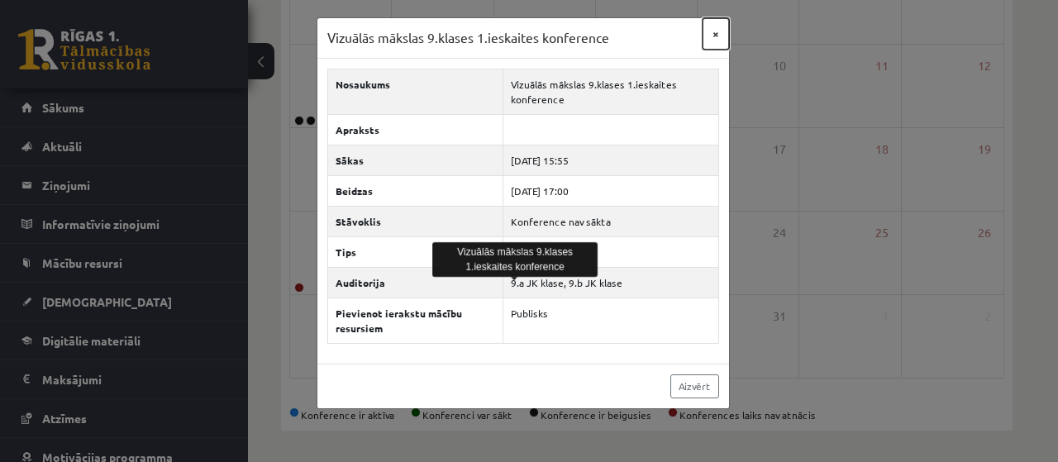
click at [720, 36] on button "×" at bounding box center [715, 33] width 26 height 31
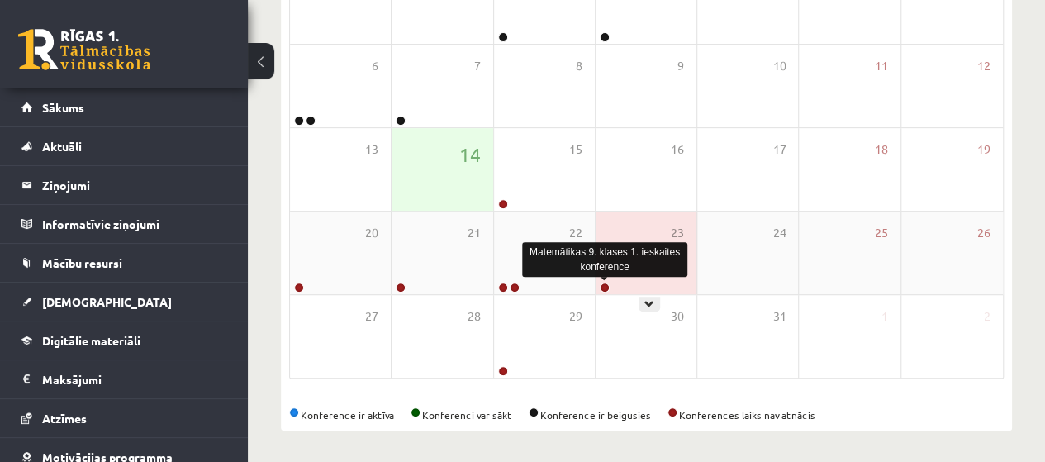
click at [606, 285] on link at bounding box center [605, 288] width 10 height 10
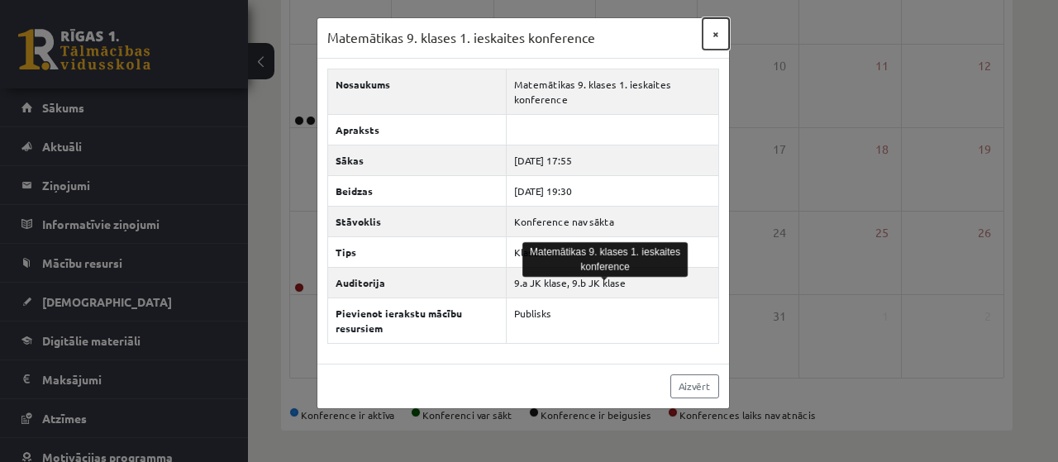
click at [716, 39] on button "×" at bounding box center [715, 33] width 26 height 31
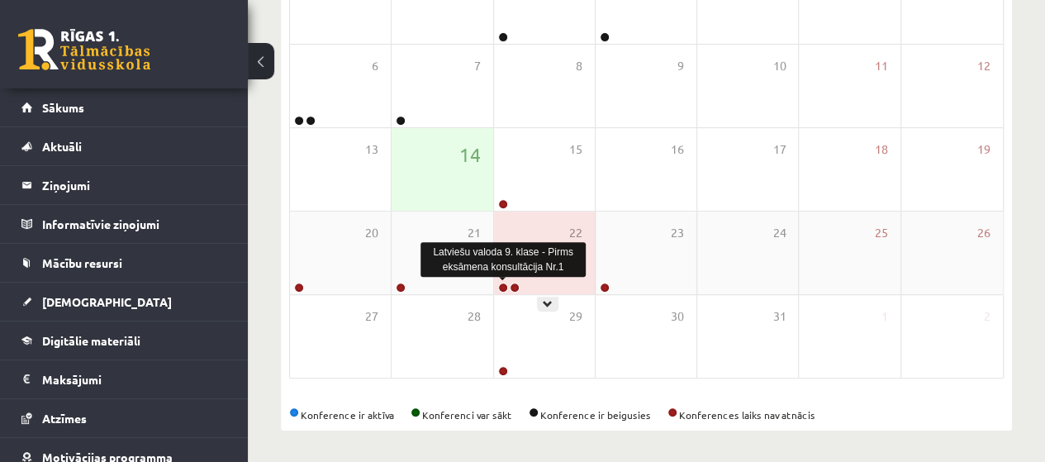
click at [503, 283] on link at bounding box center [503, 288] width 10 height 10
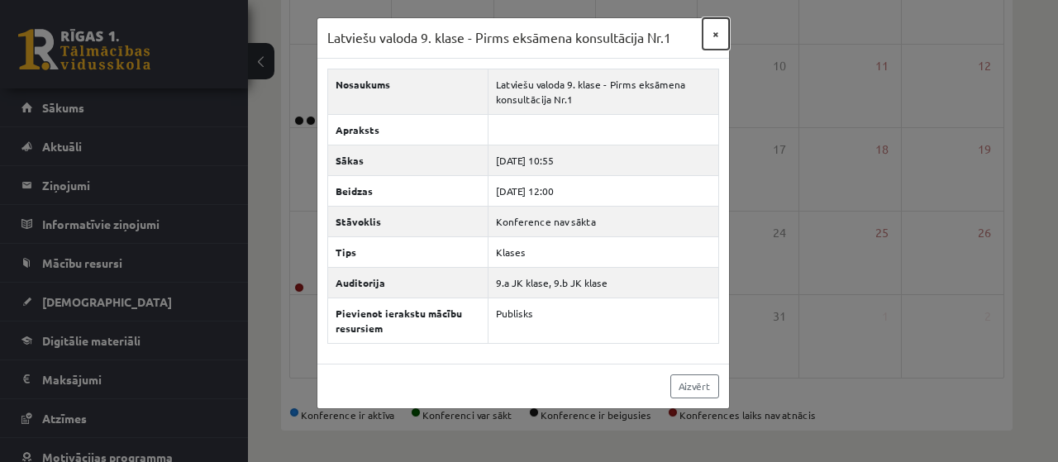
click at [713, 29] on button "×" at bounding box center [715, 33] width 26 height 31
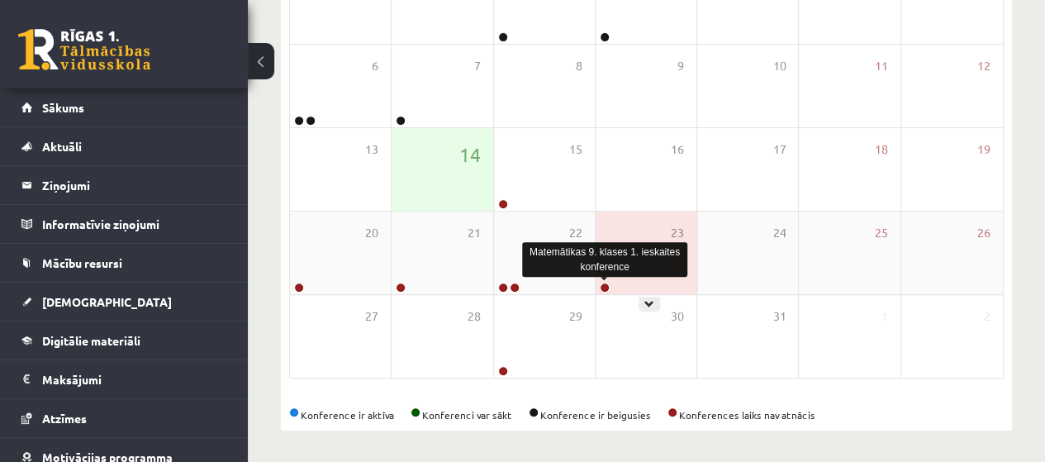
click at [604, 285] on link at bounding box center [605, 288] width 10 height 10
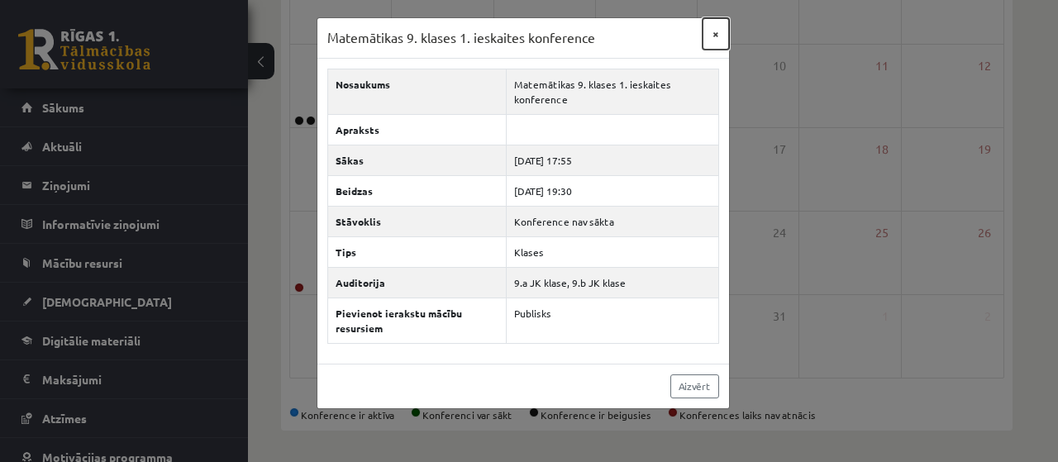
click at [709, 28] on button "×" at bounding box center [715, 33] width 26 height 31
